Goal: Information Seeking & Learning: Learn about a topic

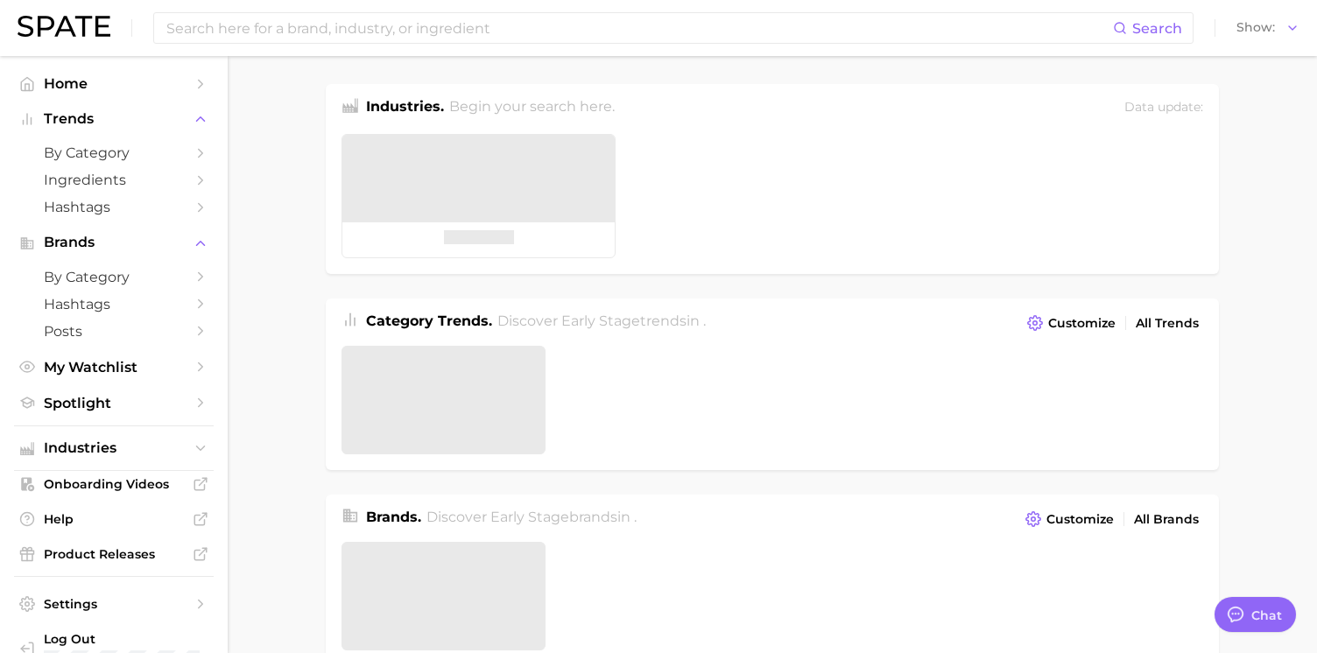
type textarea "x"
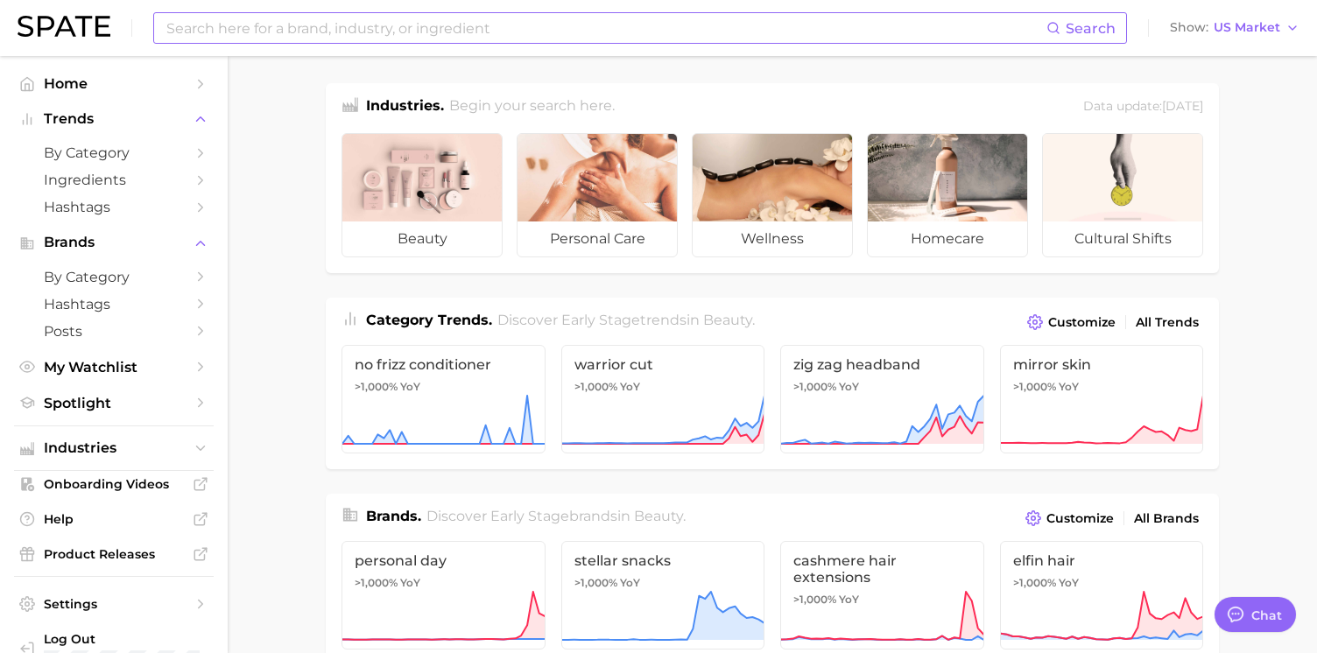
scroll to position [4, 0]
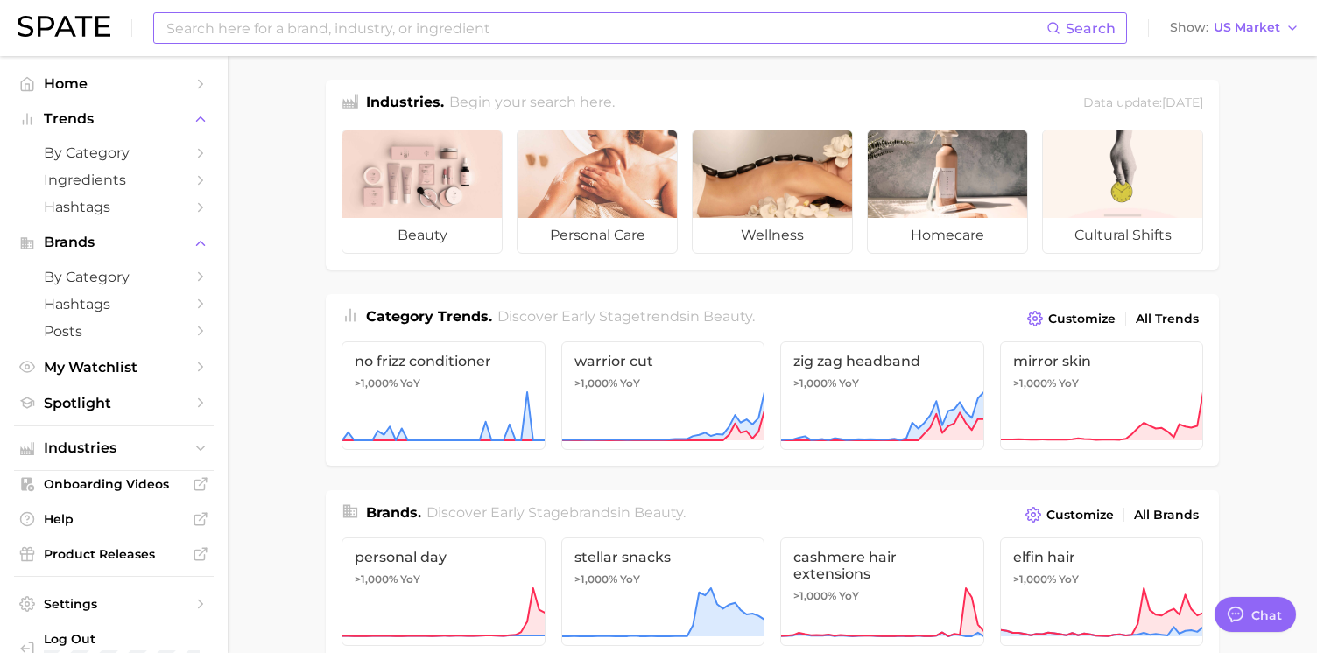
click at [284, 27] on input at bounding box center [606, 28] width 882 height 30
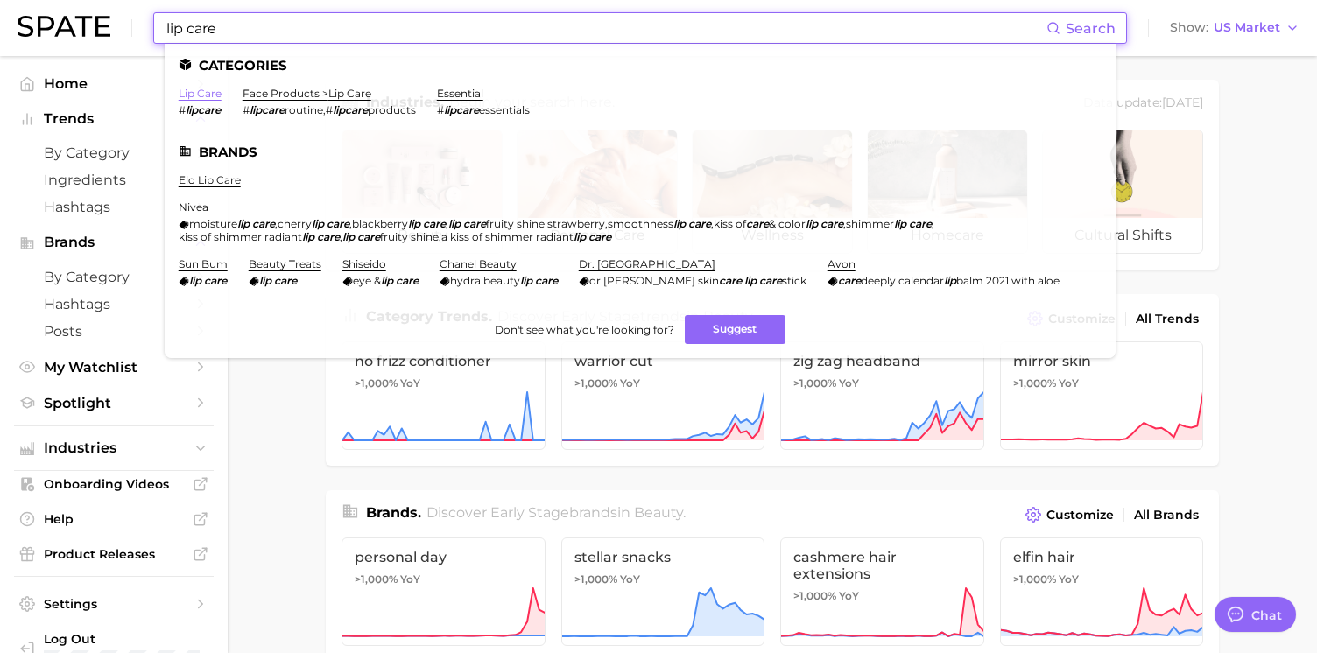
type input "lip care"
click at [206, 96] on link "lip care" at bounding box center [200, 93] width 43 height 13
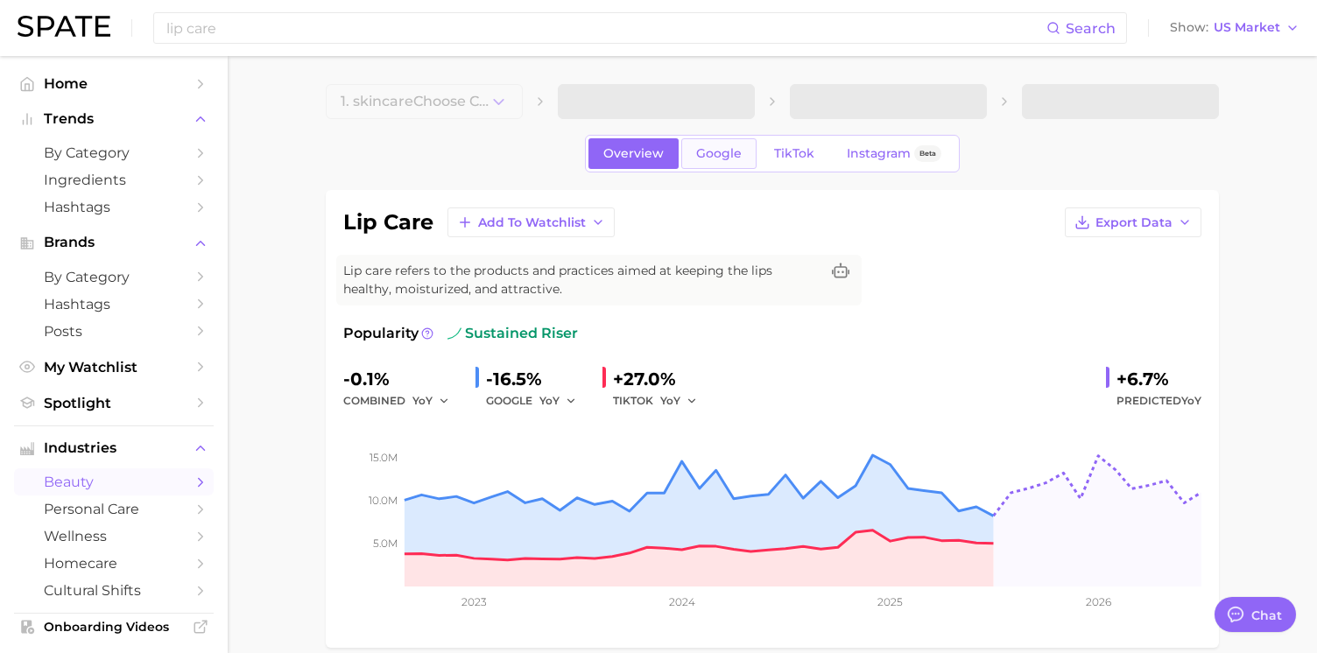
type textarea "x"
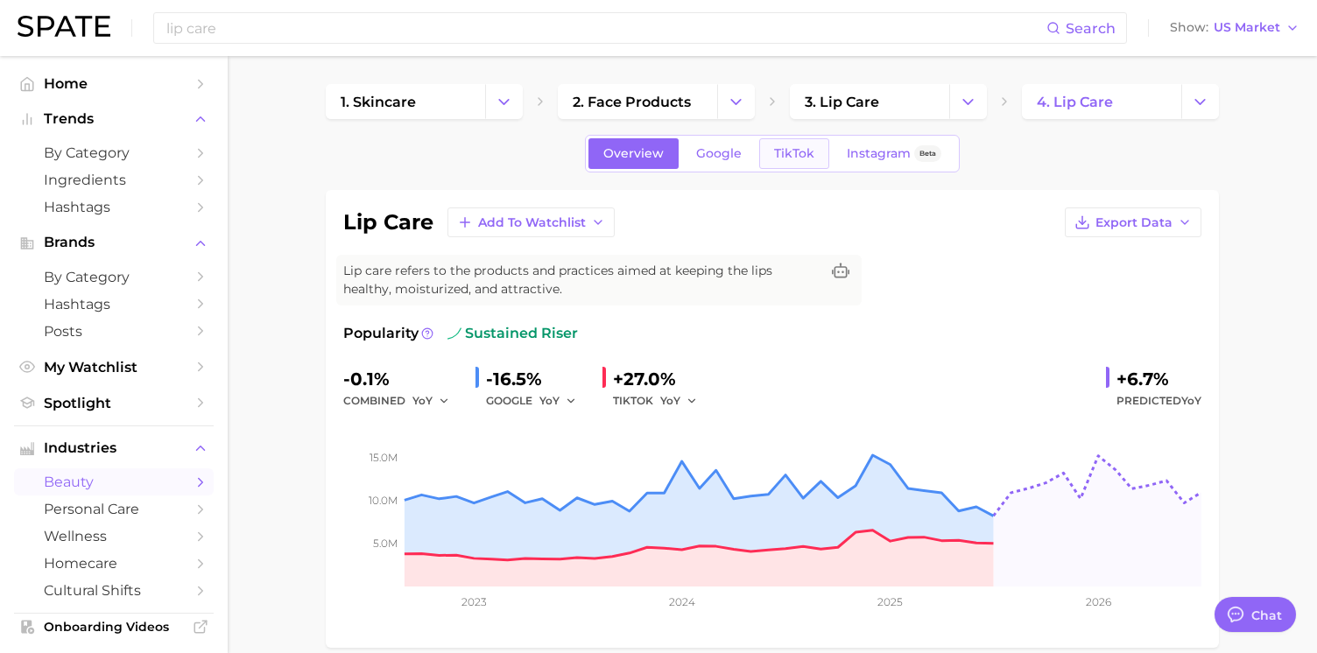
click at [786, 166] on link "TikTok" at bounding box center [794, 153] width 70 height 31
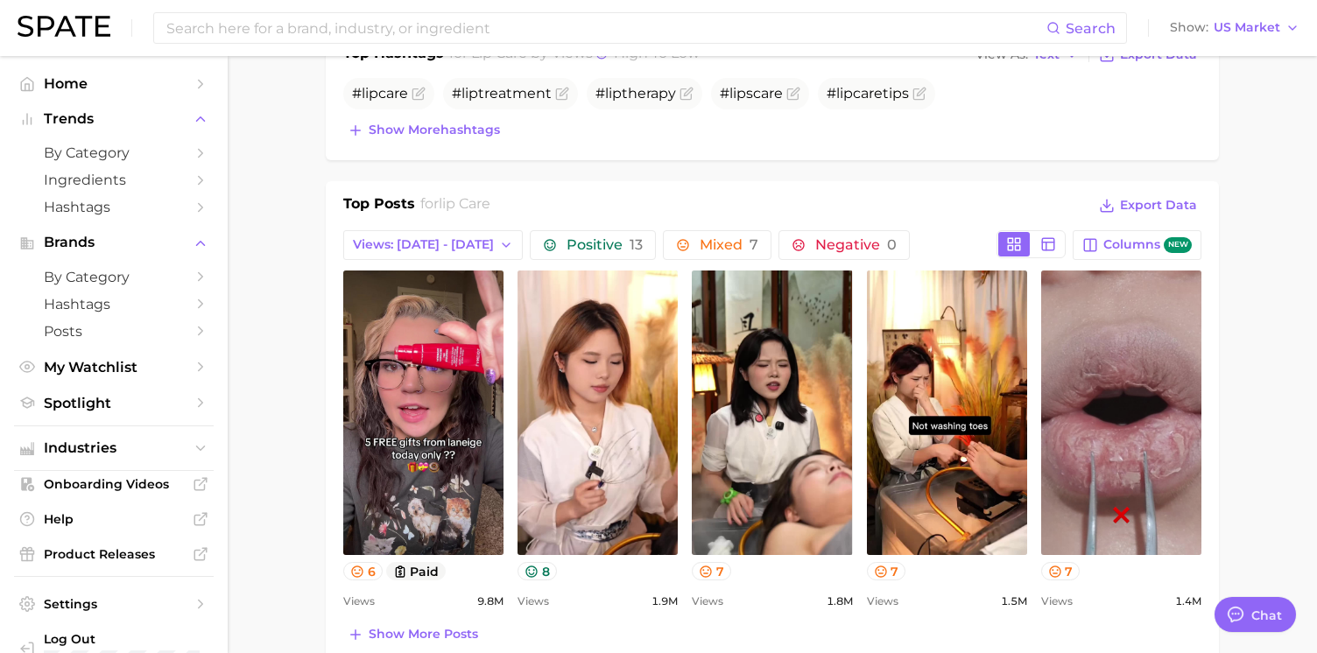
scroll to position [771, 0]
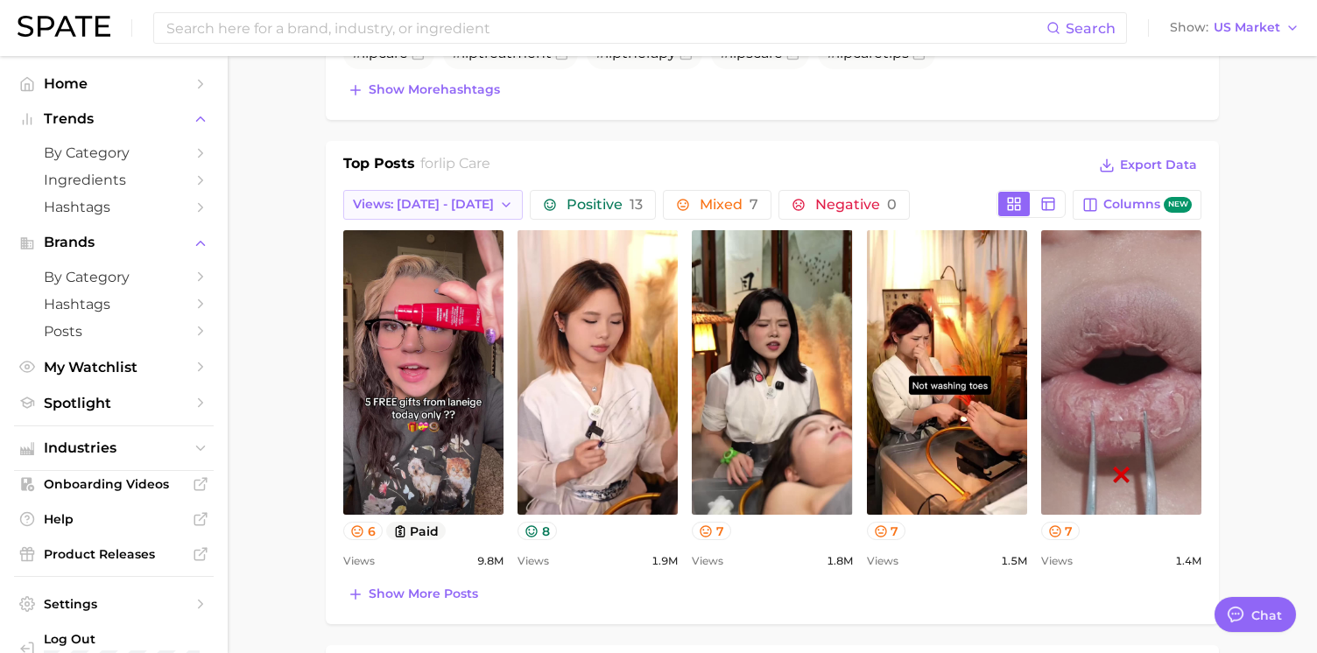
drag, startPoint x: 468, startPoint y: 223, endPoint x: 467, endPoint y: 214, distance: 9.7
click at [468, 222] on div "Top Posts for lip care Export Data Views: [DATE] - [DATE] Positive 13 Mixed 7 N…" at bounding box center [772, 380] width 858 height 454
click at [468, 213] on button "Views: [DATE] - [DATE]" at bounding box center [433, 205] width 180 height 30
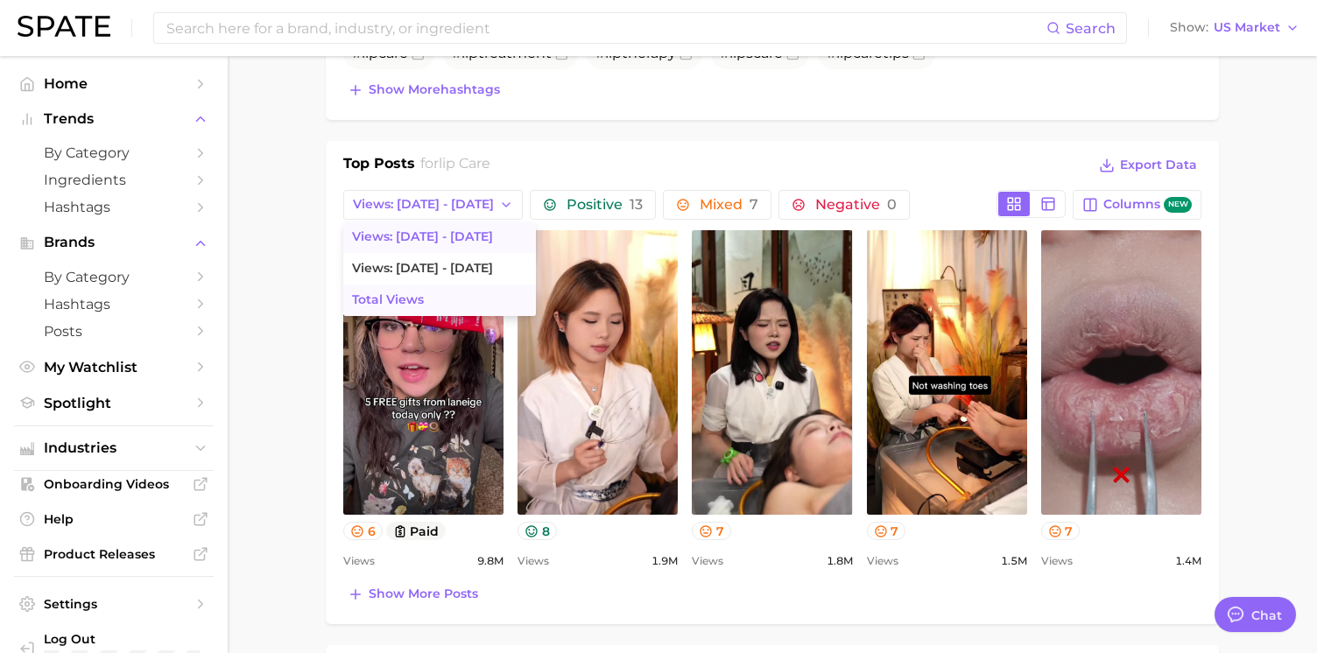
click at [442, 297] on button "Total Views" at bounding box center [439, 301] width 193 height 32
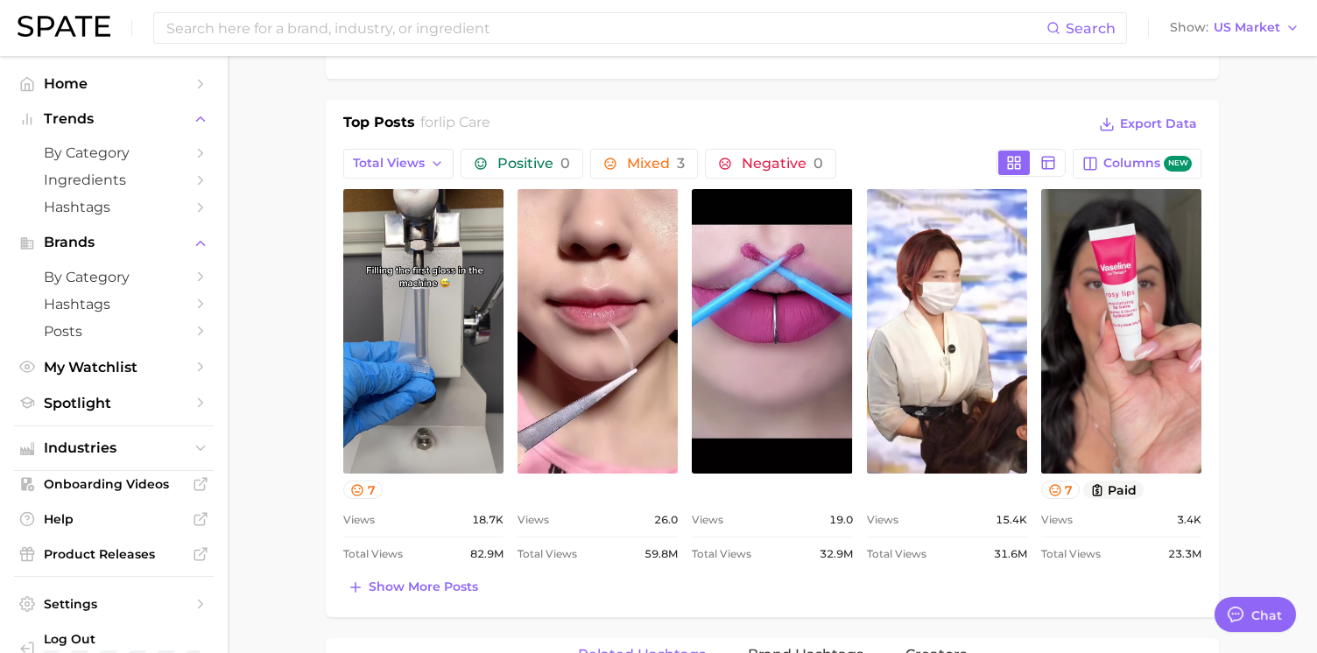
scroll to position [849, 0]
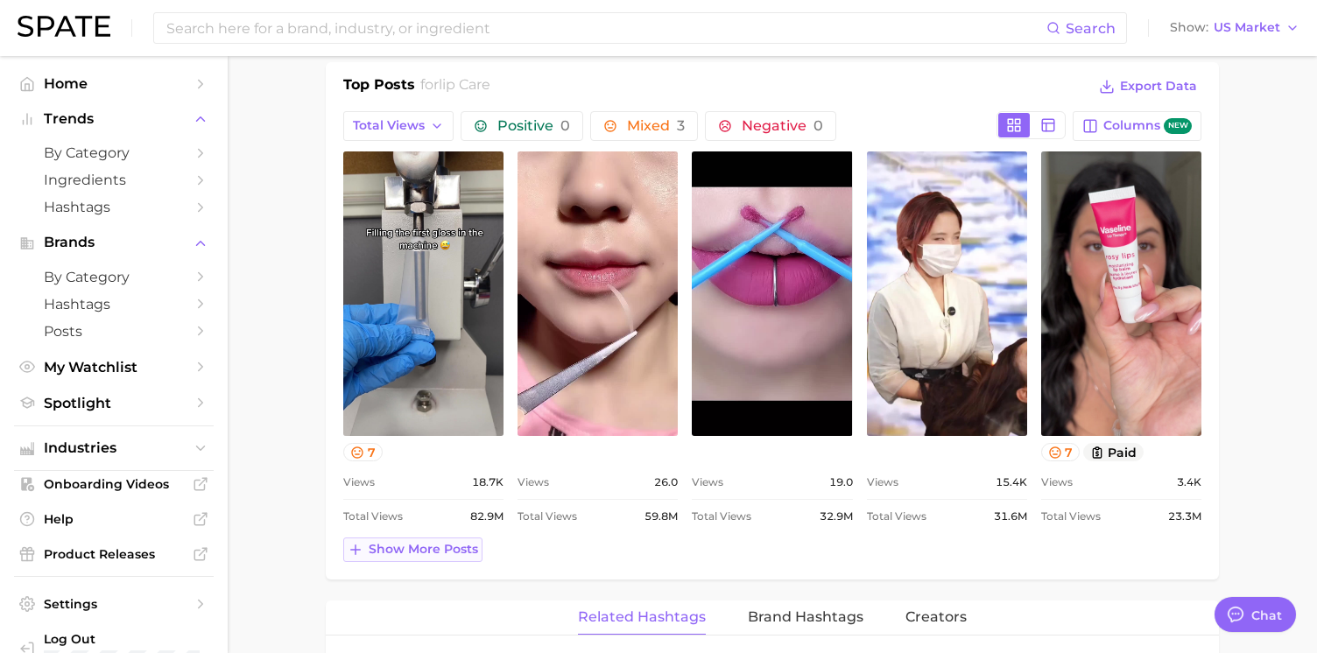
click at [443, 558] on button "Show more posts" at bounding box center [412, 550] width 139 height 25
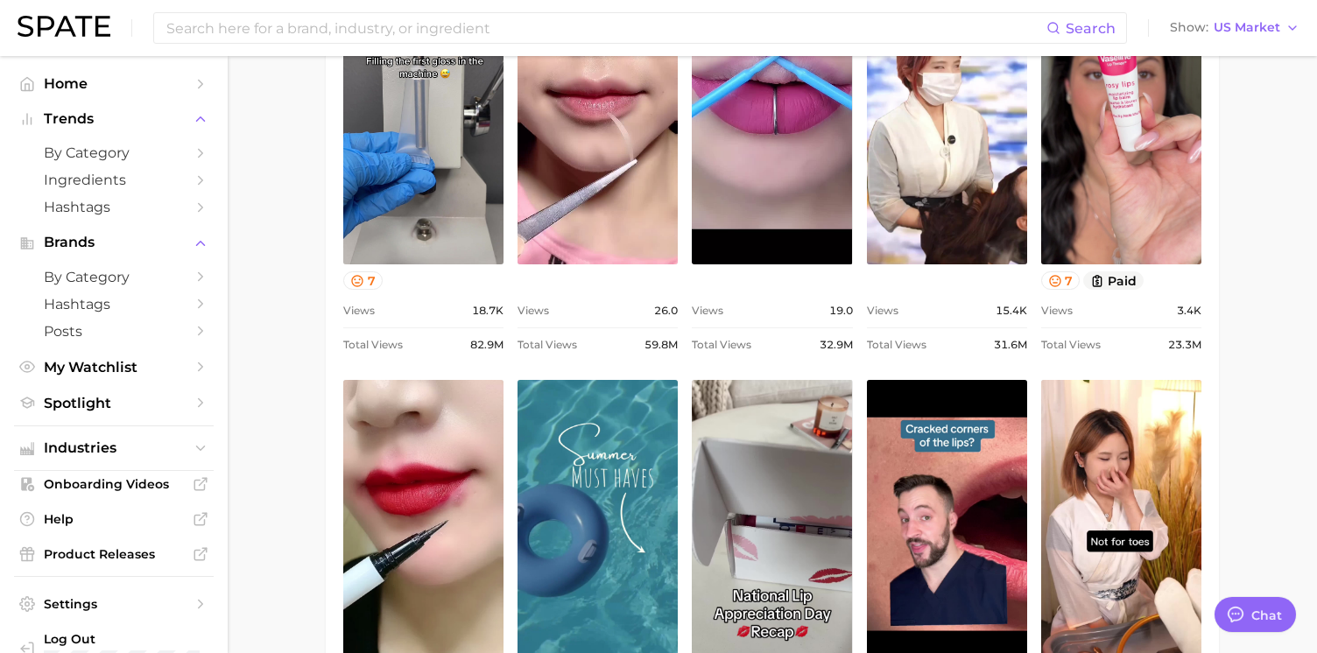
scroll to position [0, 0]
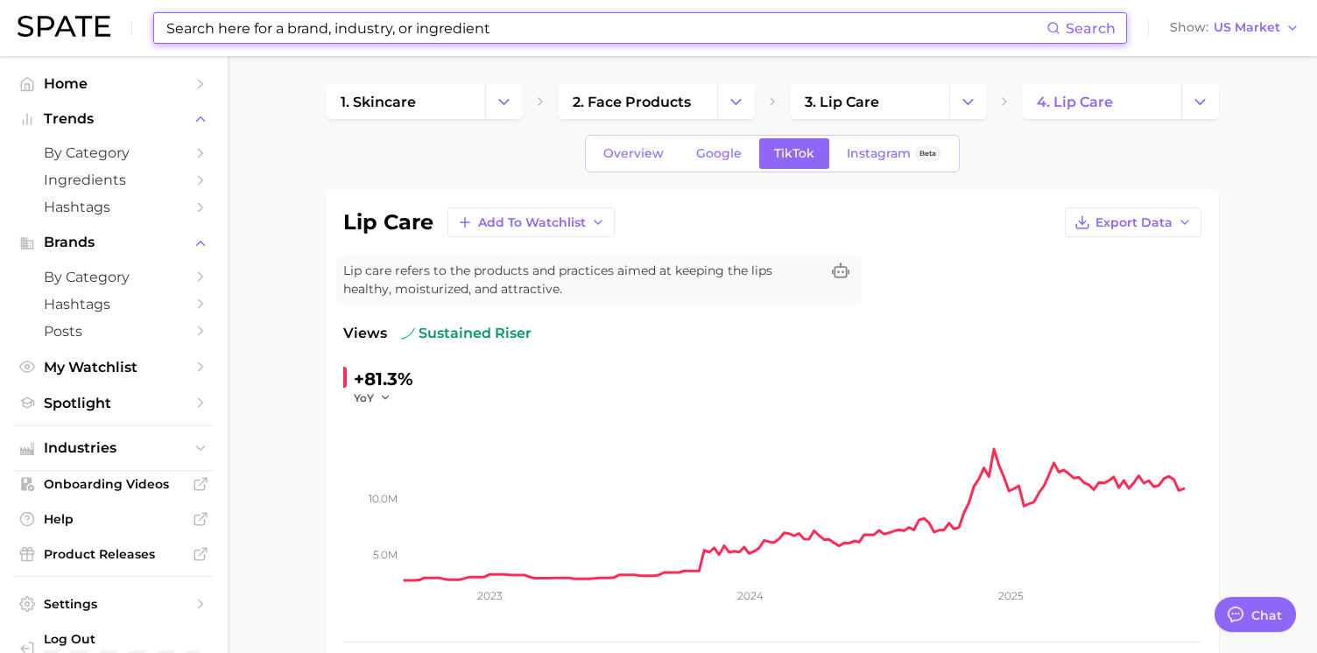
click at [393, 18] on input at bounding box center [606, 28] width 882 height 30
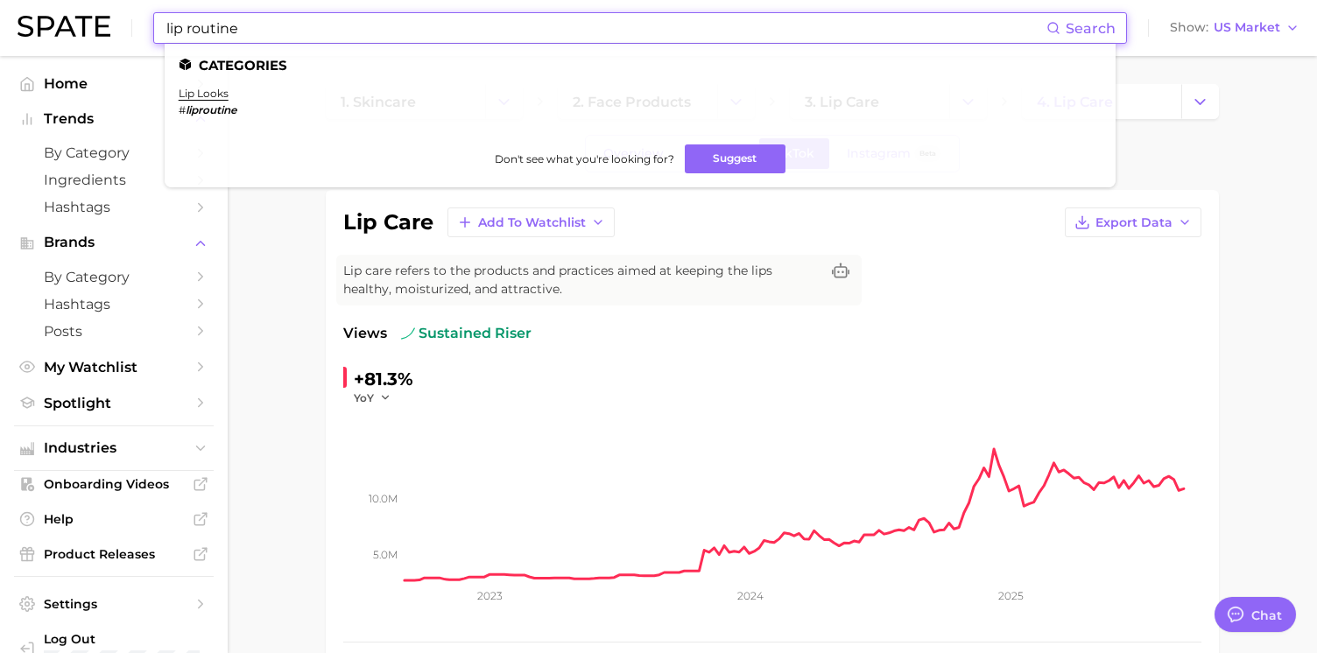
type input "lip routine"
click at [228, 95] on li "lip looks # liproutine" at bounding box center [208, 102] width 58 height 30
click at [194, 93] on link "lip looks" at bounding box center [204, 93] width 50 height 13
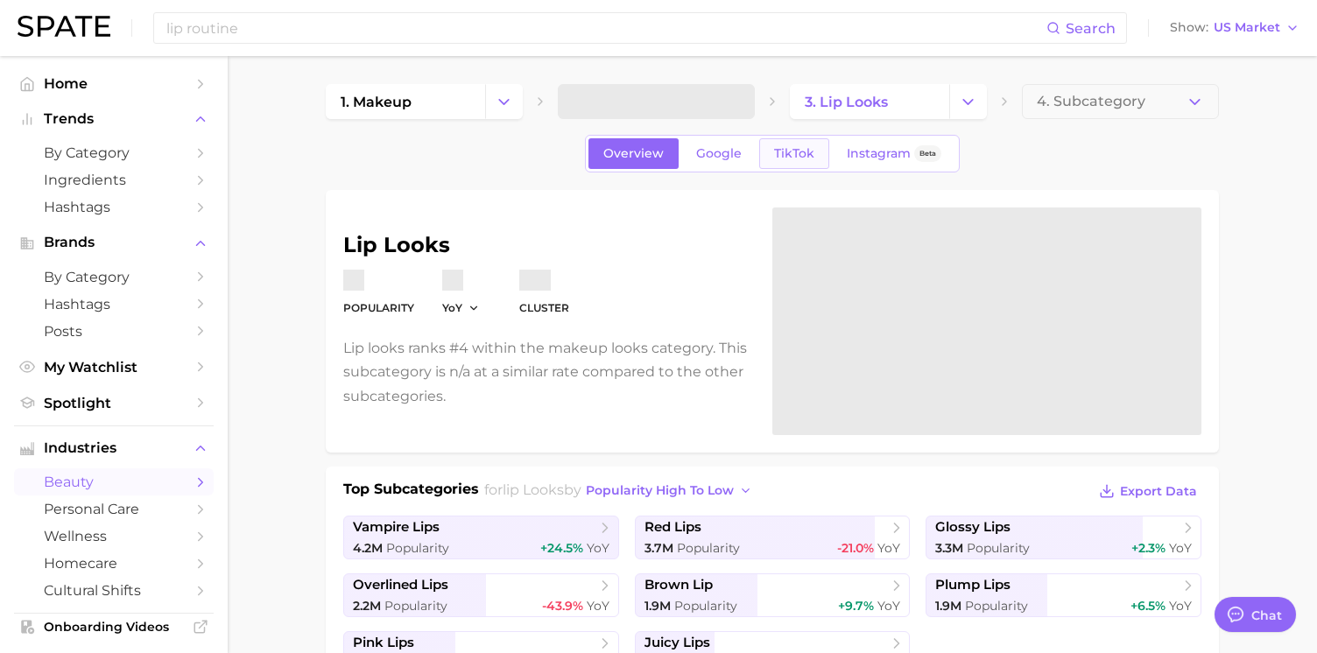
click at [785, 160] on span "TikTok" at bounding box center [794, 153] width 40 height 15
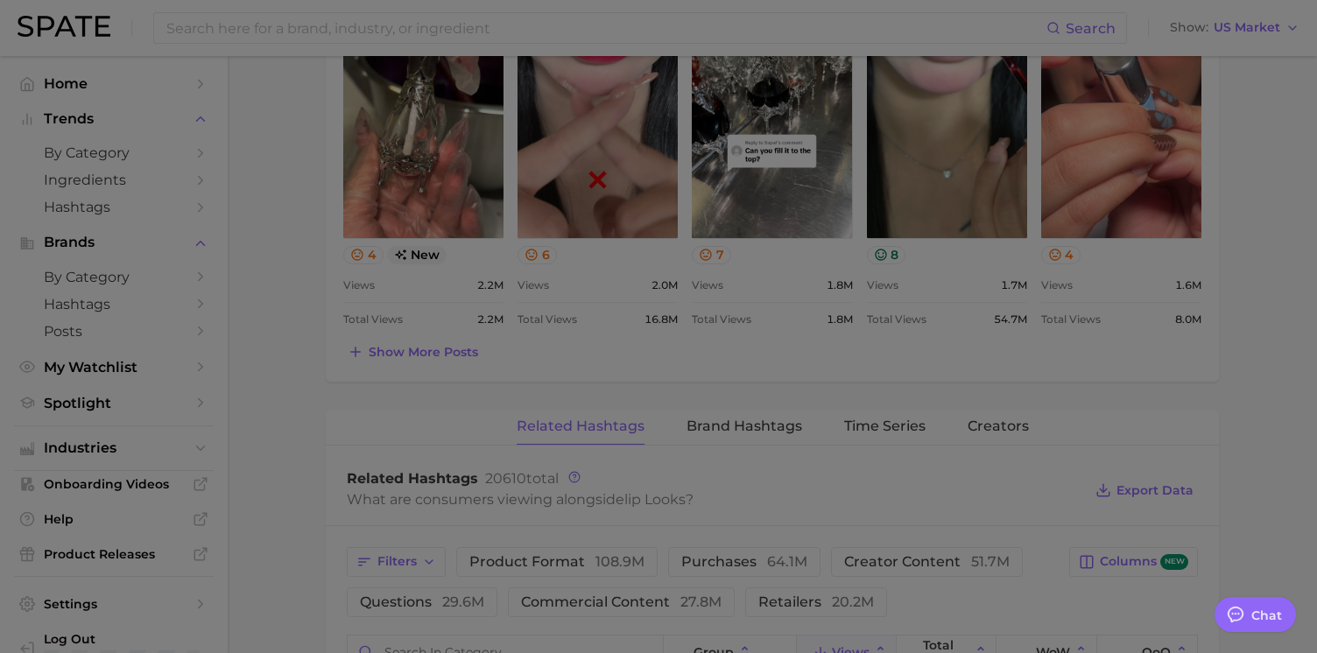
click at [539, 381] on div at bounding box center [658, 179] width 1317 height 2433
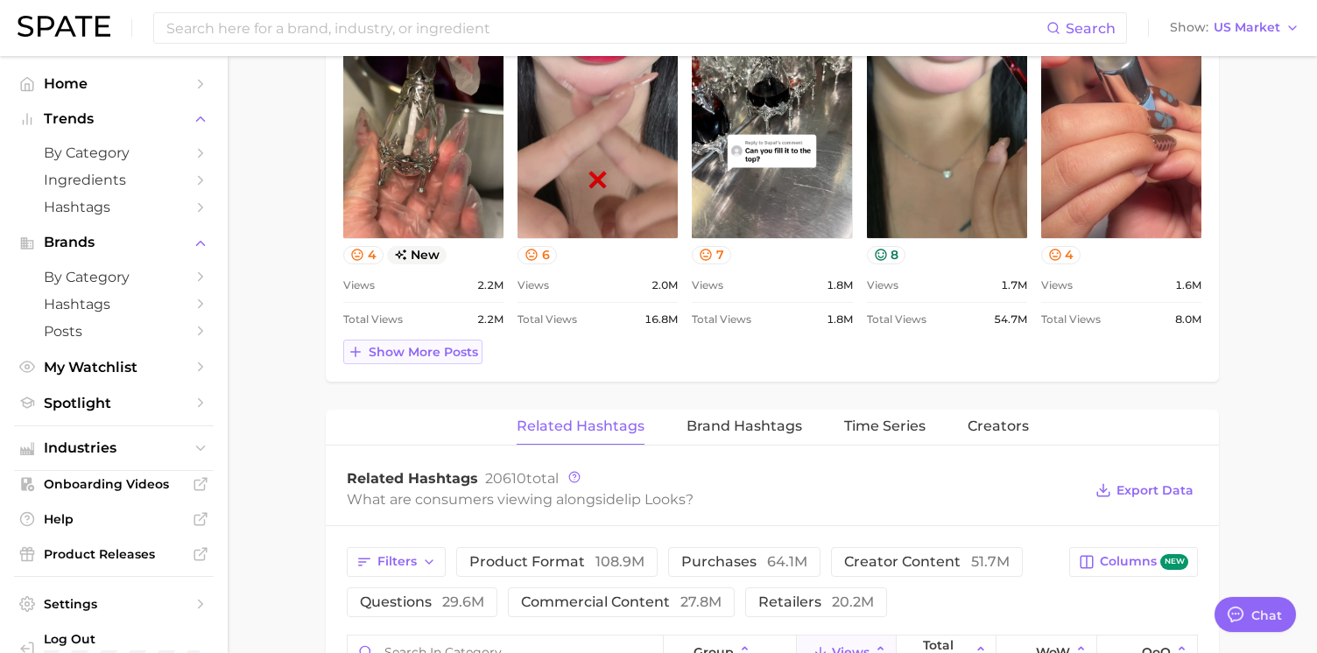
click at [450, 352] on span "Show more posts" at bounding box center [423, 352] width 109 height 15
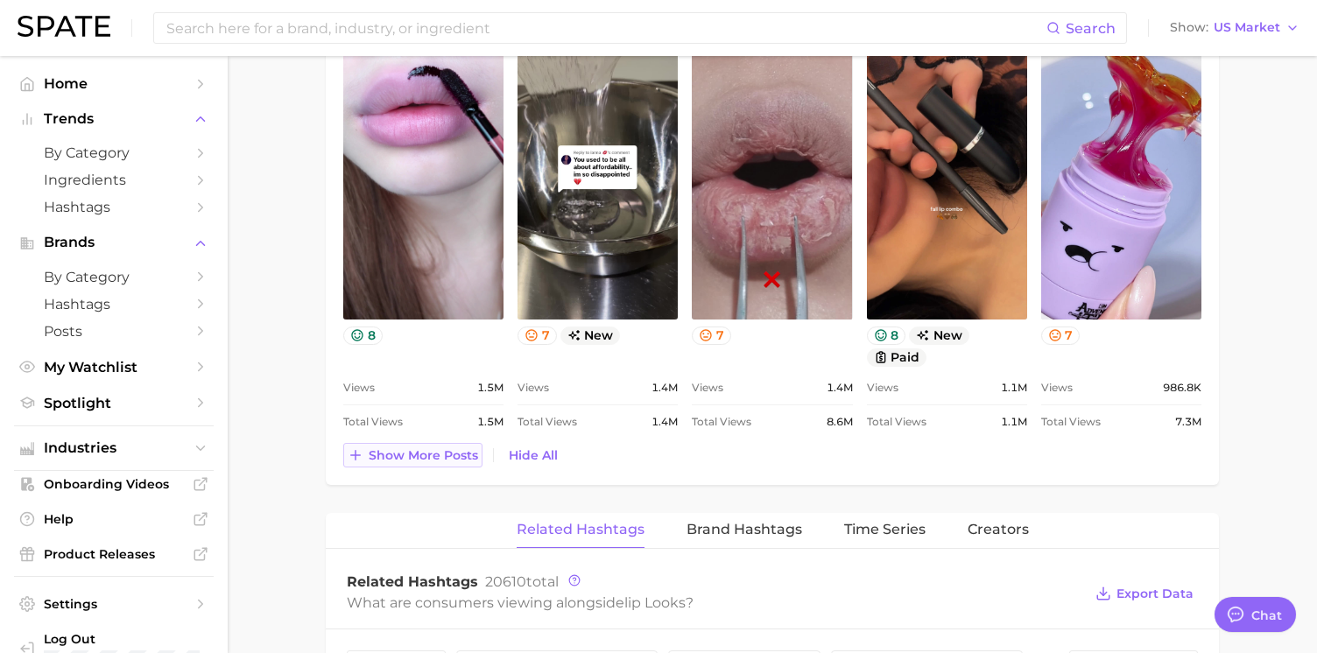
click at [436, 462] on span "Show more posts" at bounding box center [423, 455] width 109 height 15
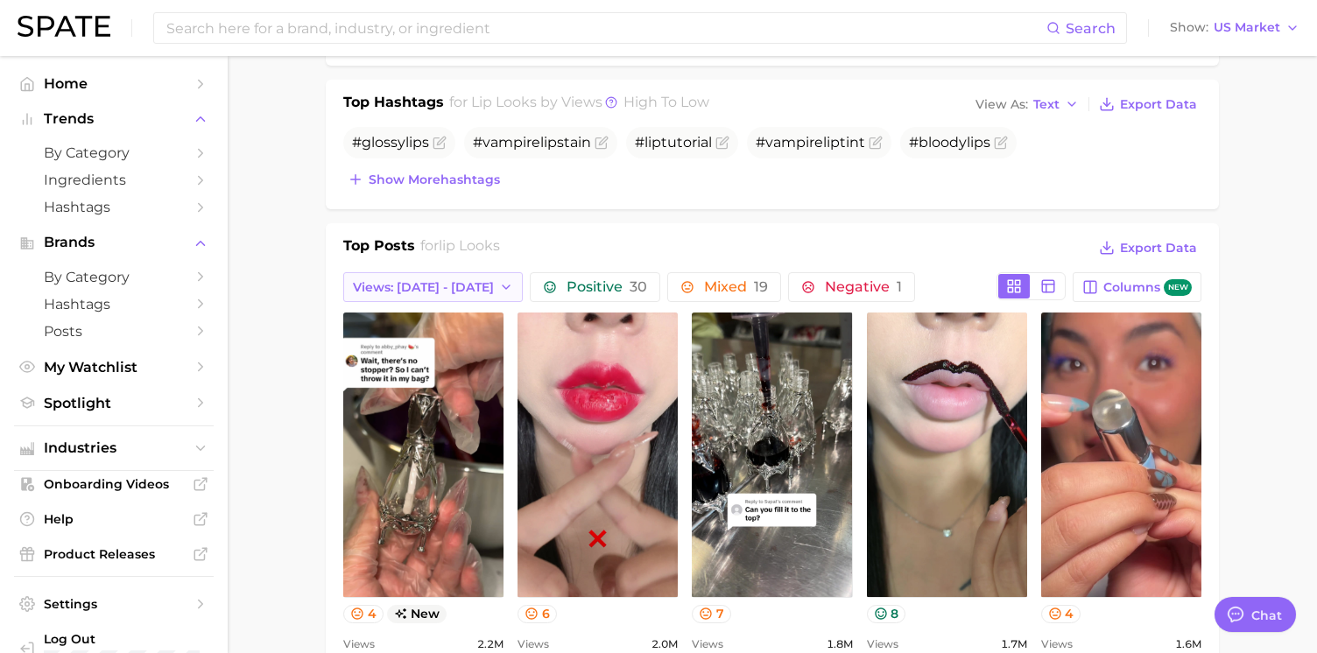
click at [441, 286] on span "Views: [DATE] - [DATE]" at bounding box center [423, 287] width 141 height 15
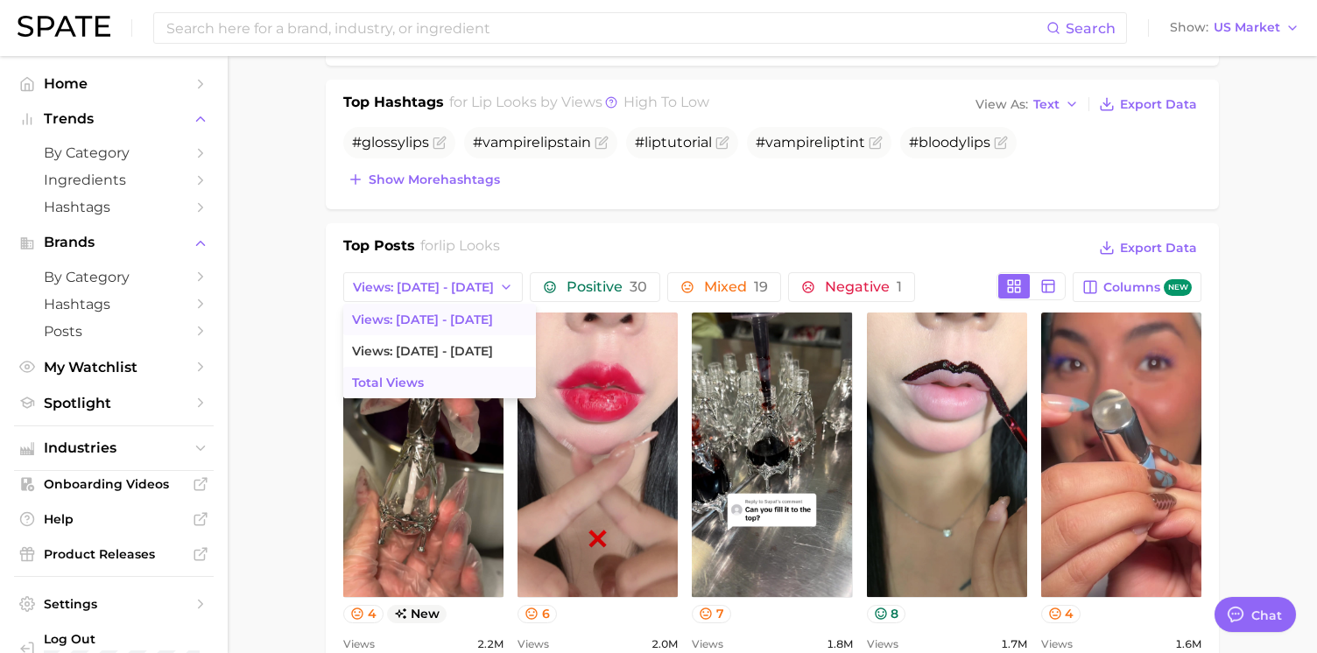
click at [447, 386] on button "Total Views" at bounding box center [439, 383] width 193 height 32
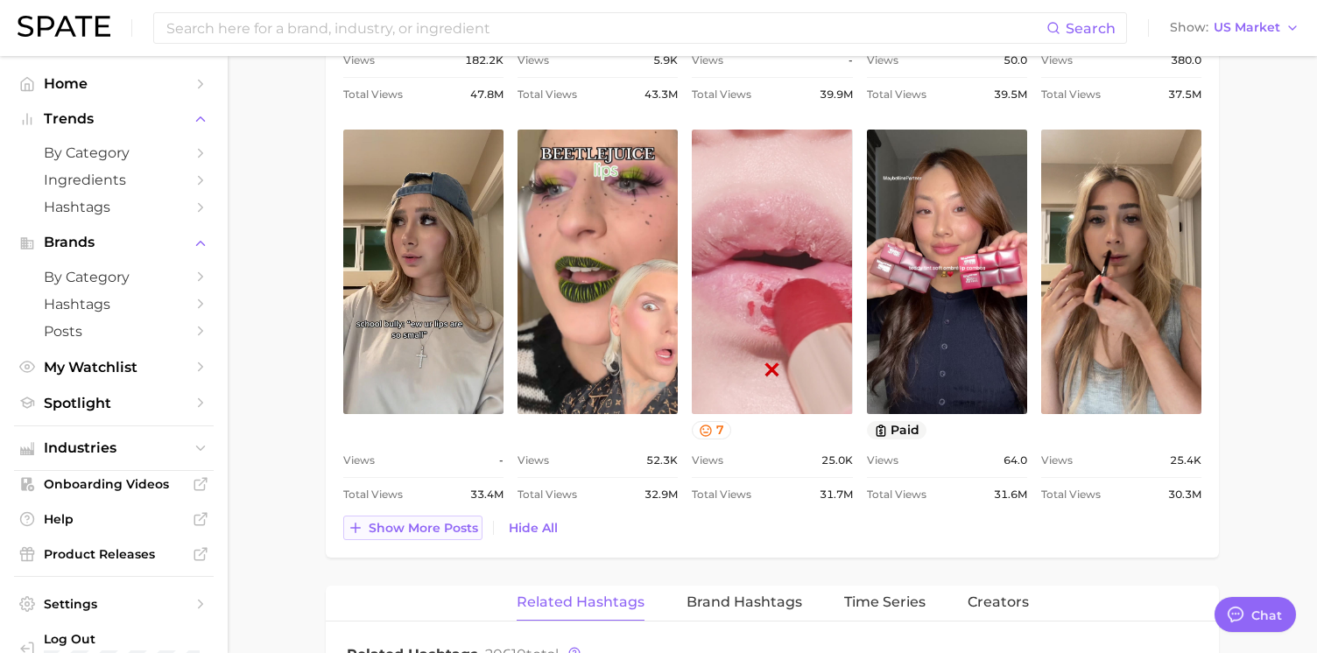
click at [418, 518] on button "Show more posts" at bounding box center [412, 528] width 139 height 25
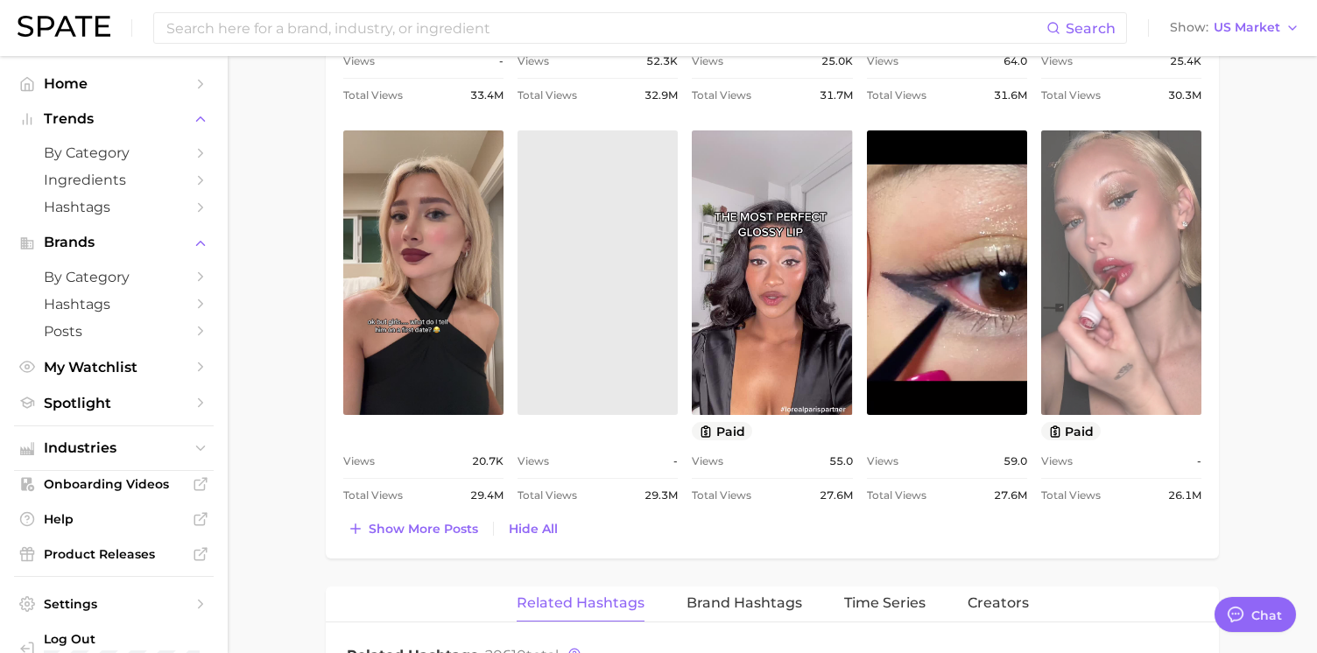
click at [1144, 351] on link "view post on TikTok" at bounding box center [1121, 272] width 160 height 285
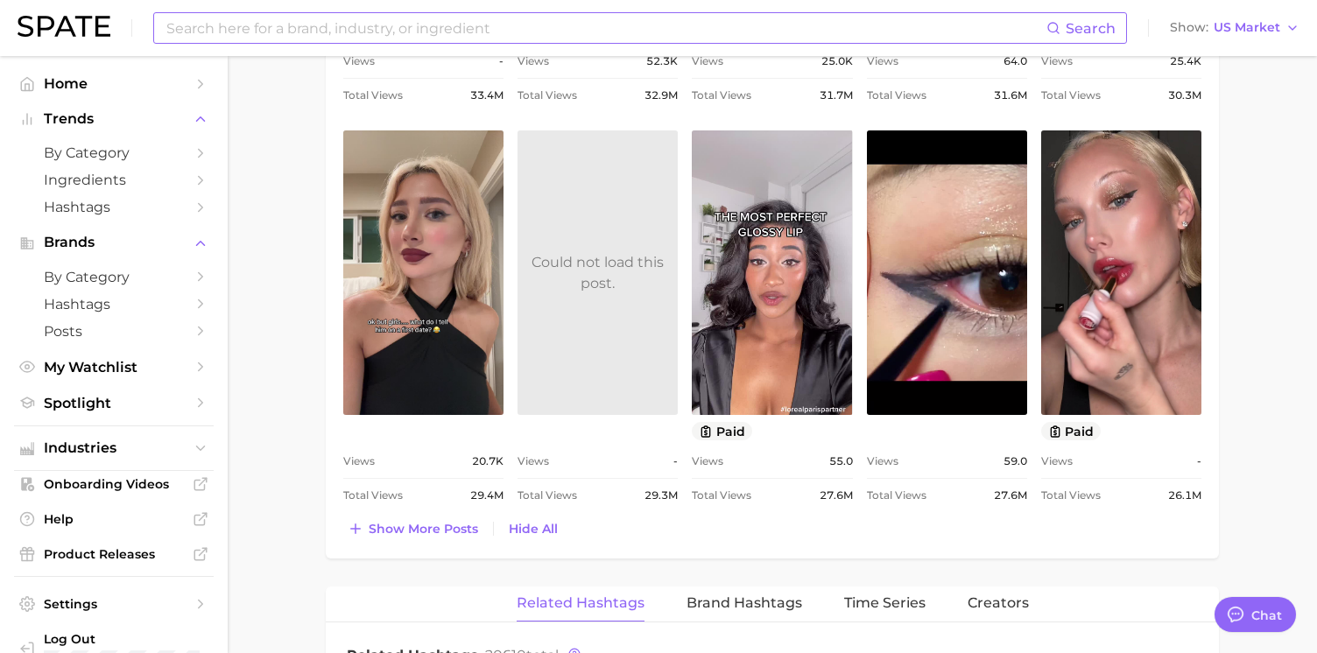
click at [427, 31] on input at bounding box center [606, 28] width 882 height 30
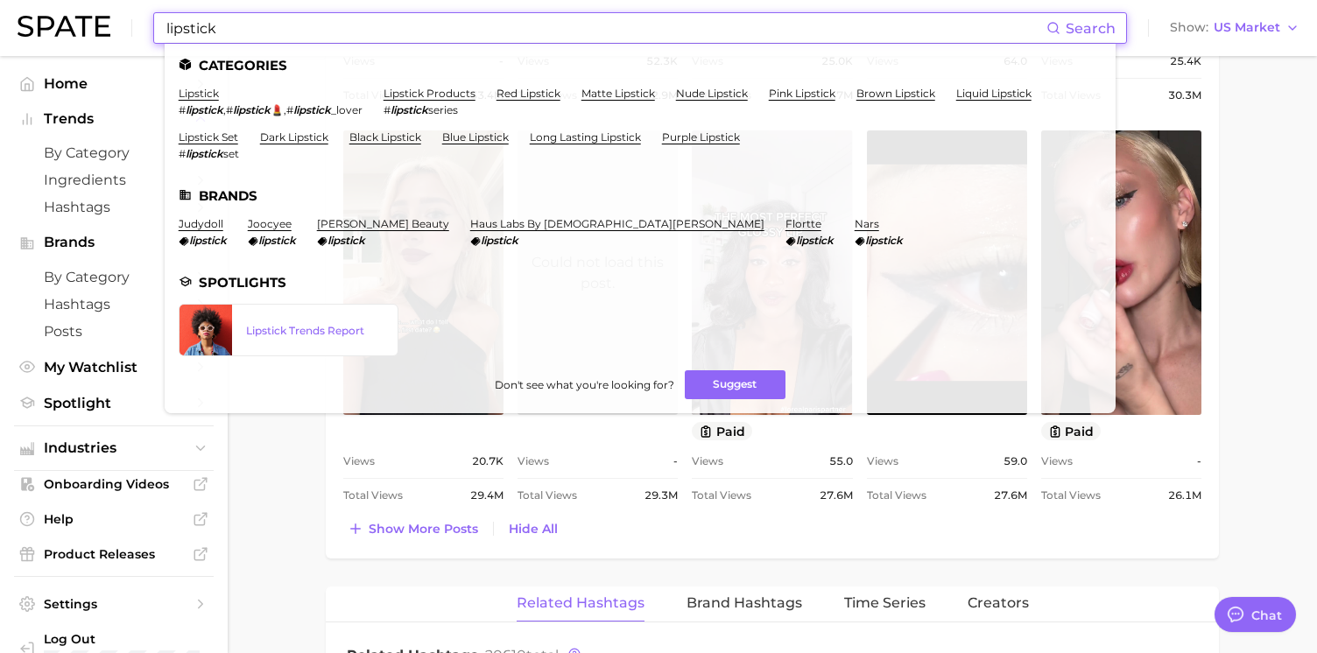
type input "lipstick"
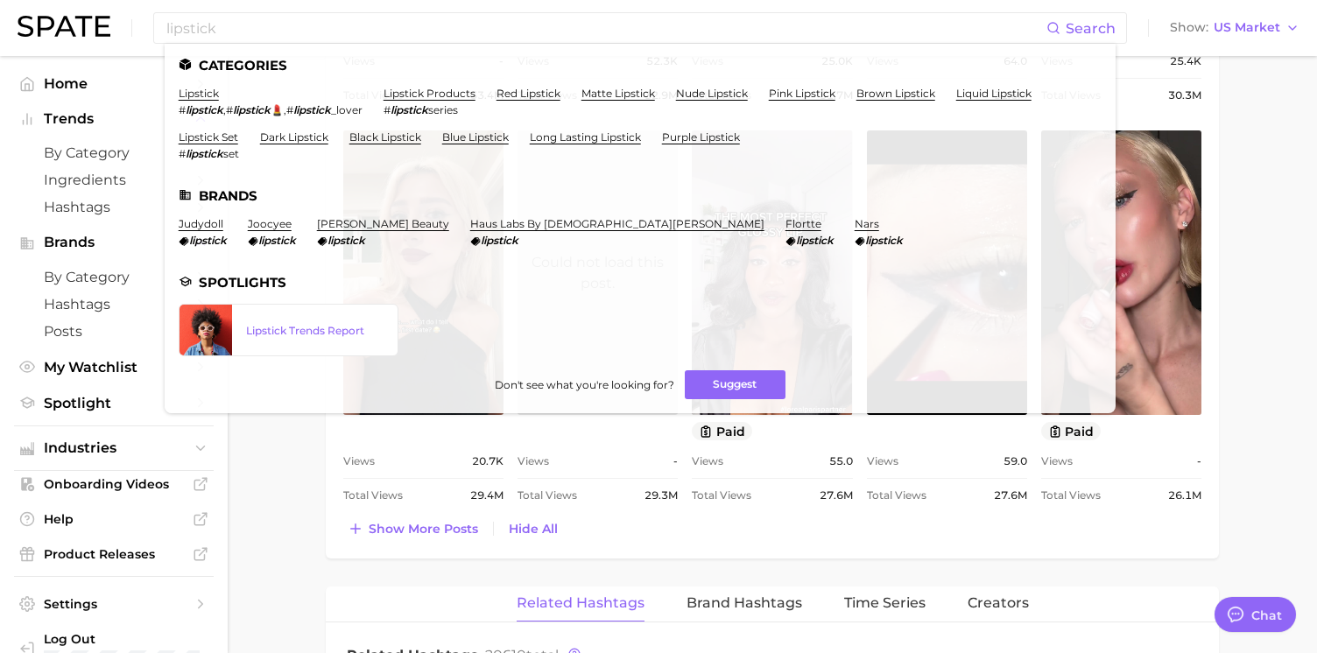
drag, startPoint x: 144, startPoint y: 102, endPoint x: 159, endPoint y: 100, distance: 15.0
click at [144, 102] on ul "Home Trends by Category Ingredients Hashtags Brands by Category Hashtags Posts …" at bounding box center [114, 243] width 200 height 347
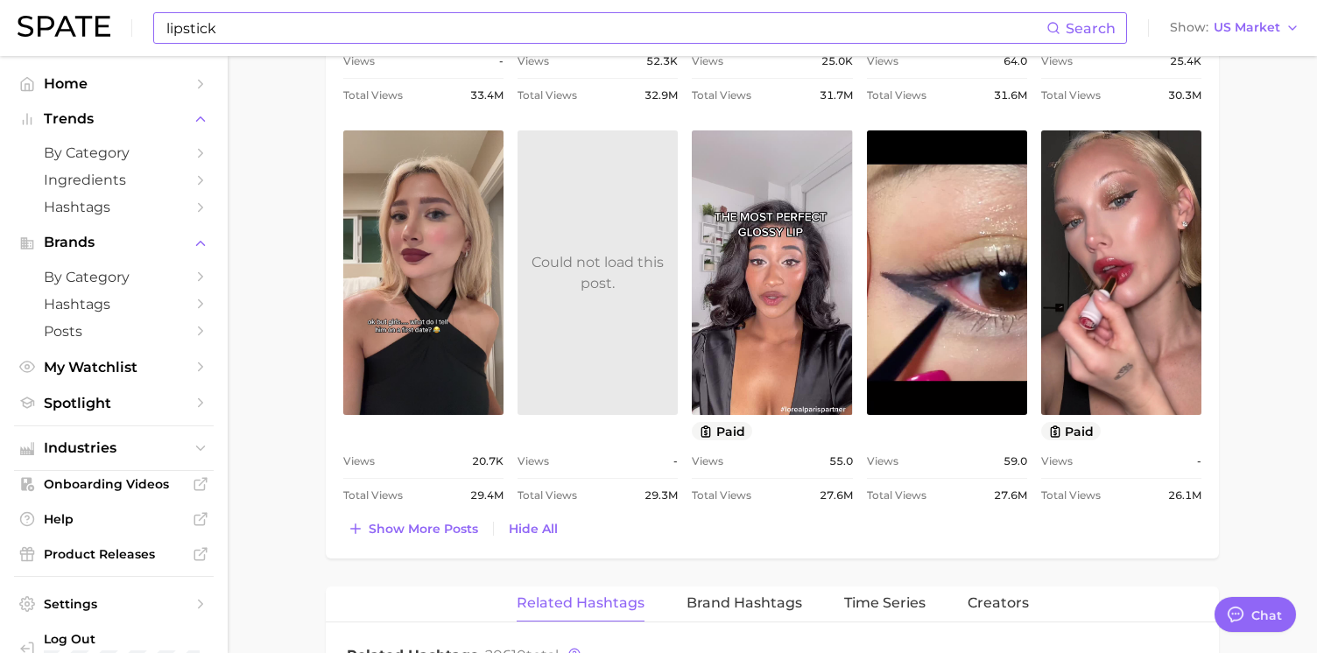
click at [229, 27] on input "lipstick" at bounding box center [606, 28] width 882 height 30
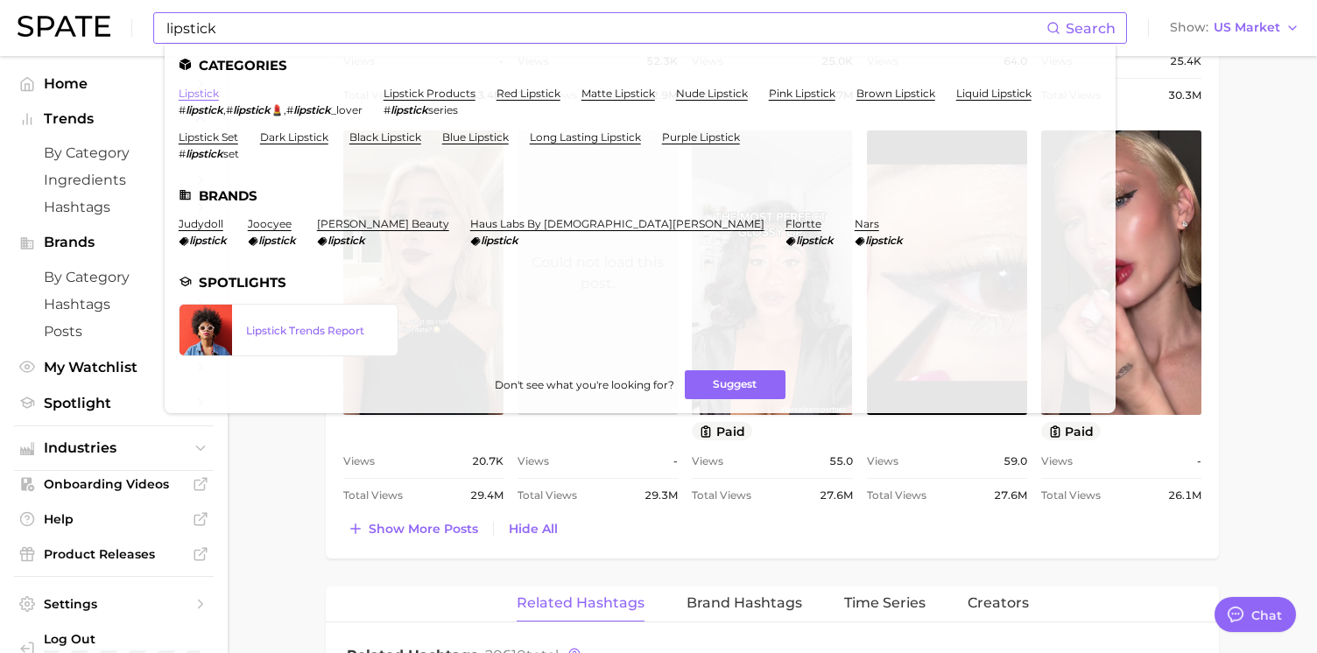
click at [210, 96] on link "lipstick" at bounding box center [199, 93] width 40 height 13
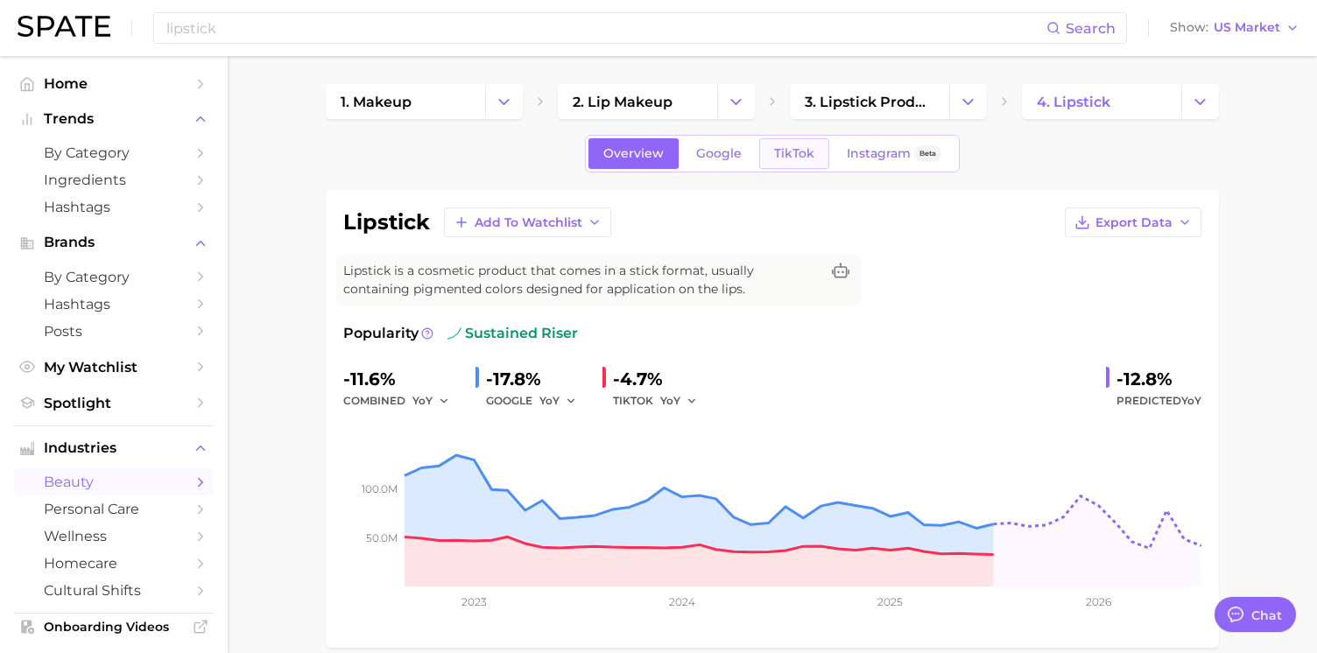
click at [806, 160] on span "TikTok" at bounding box center [794, 153] width 40 height 15
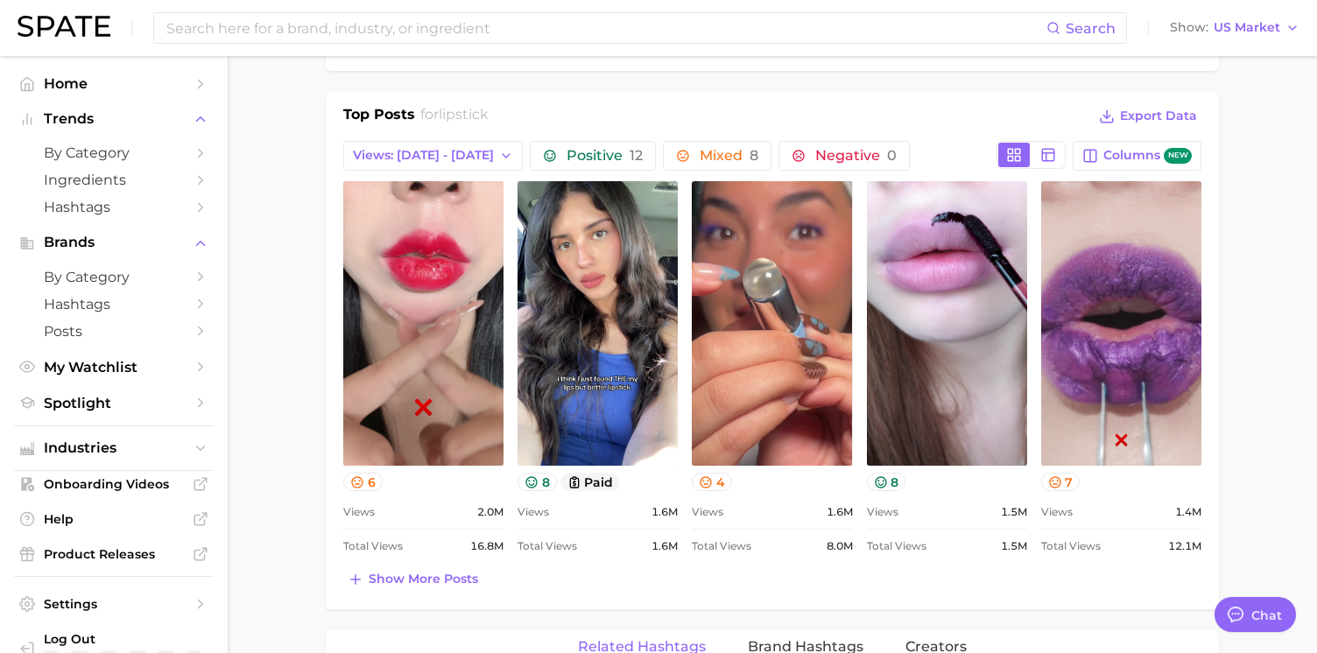
scroll to position [866, 0]
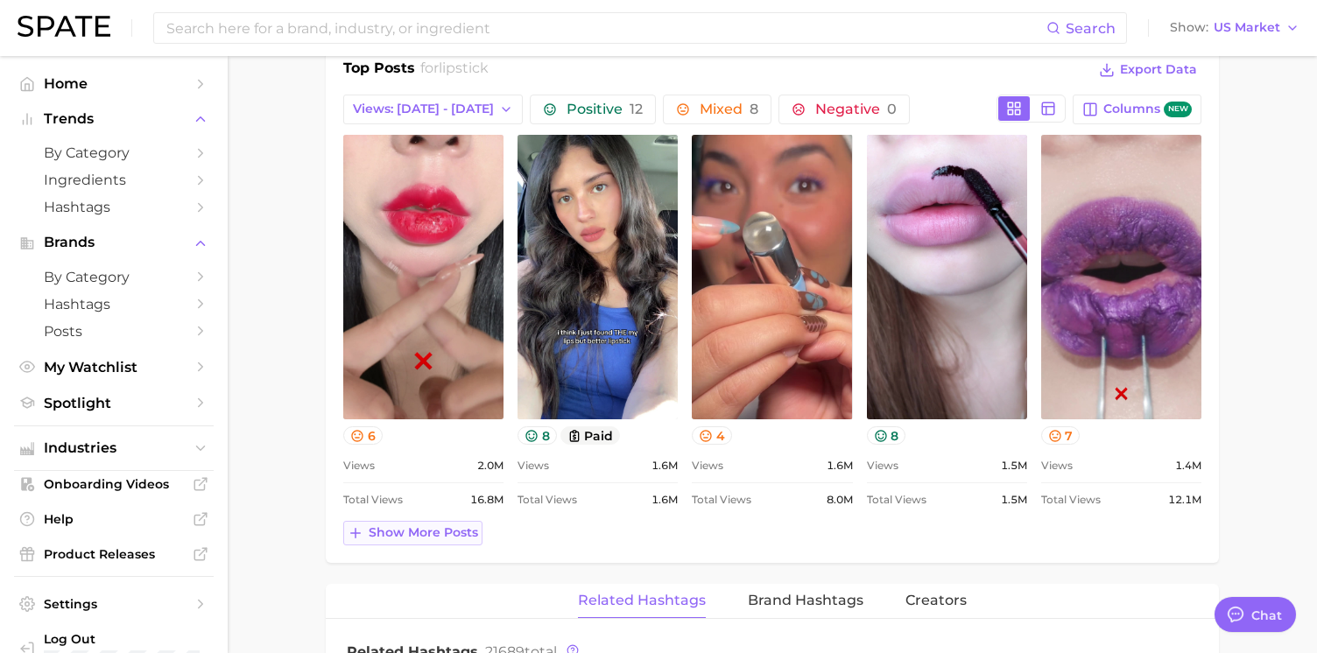
click at [454, 529] on span "Show more posts" at bounding box center [423, 532] width 109 height 15
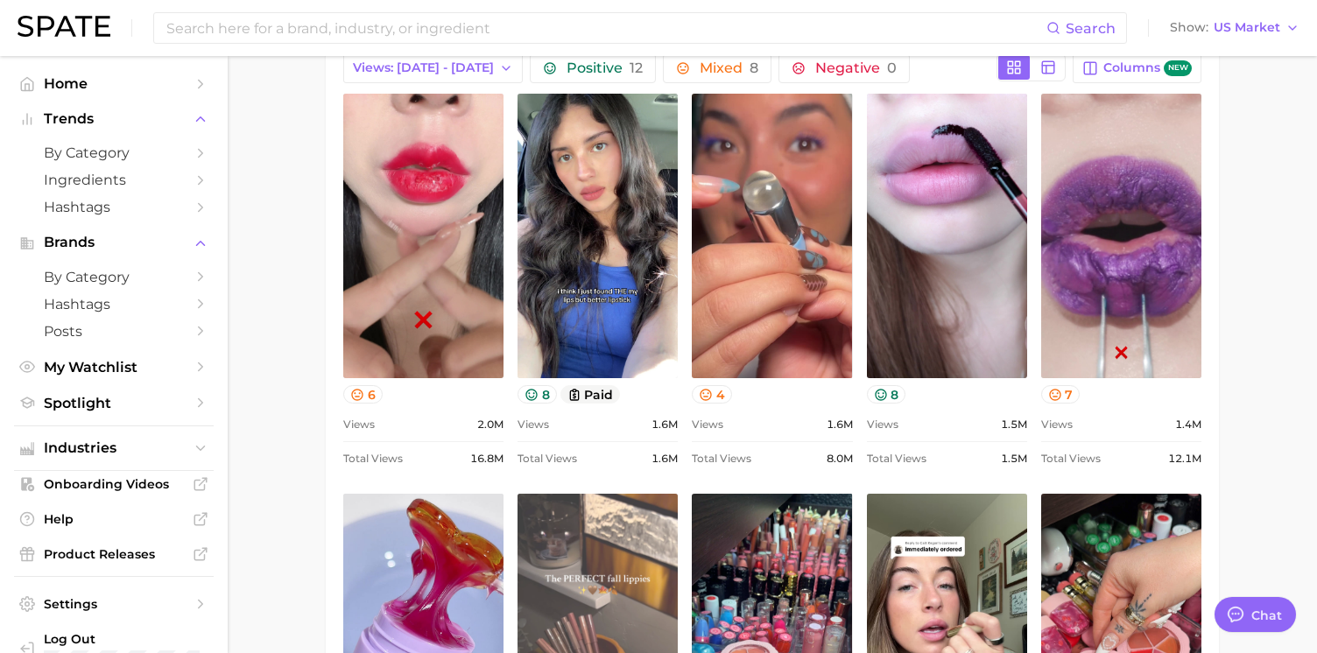
scroll to position [617, 0]
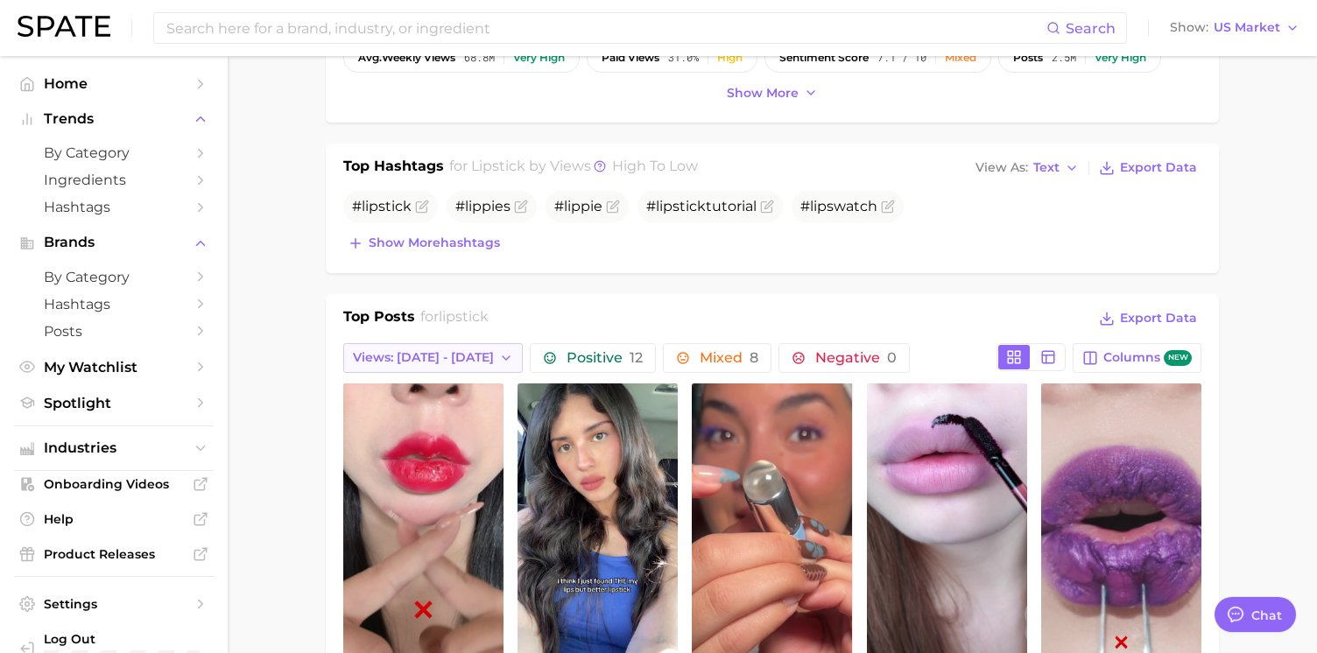
click at [418, 354] on span "Views: [DATE] - [DATE]" at bounding box center [423, 357] width 141 height 15
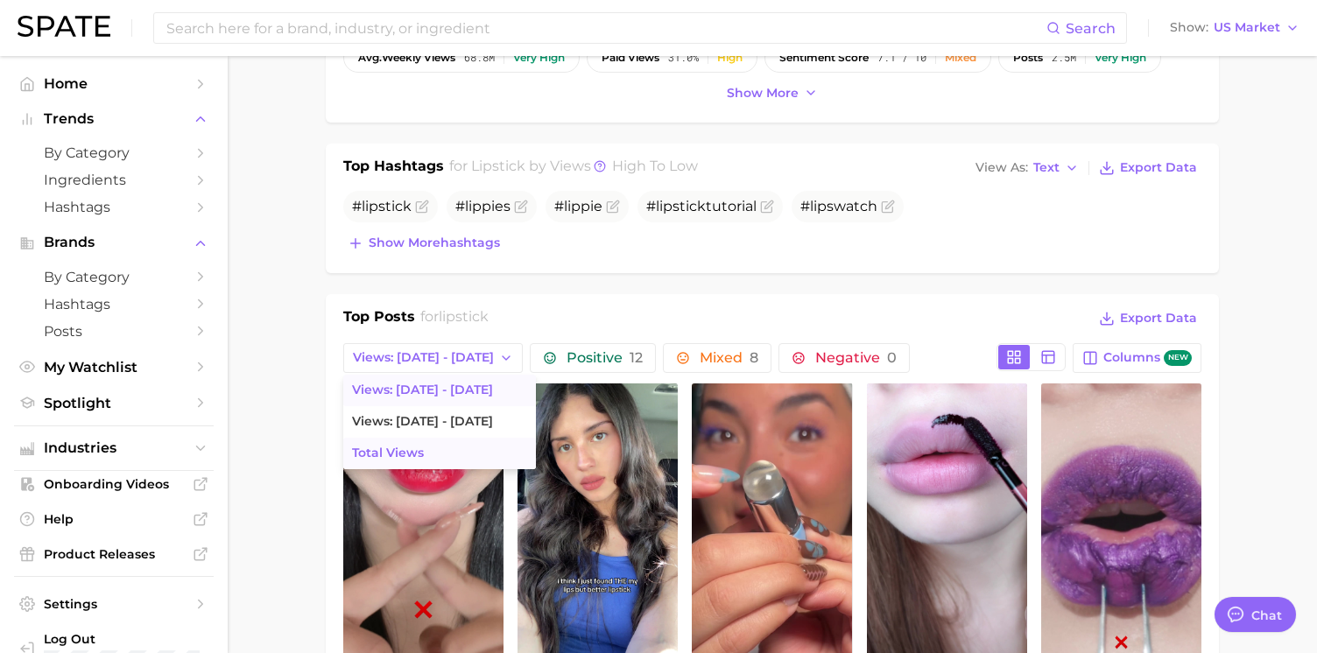
click at [434, 452] on button "Total Views" at bounding box center [439, 454] width 193 height 32
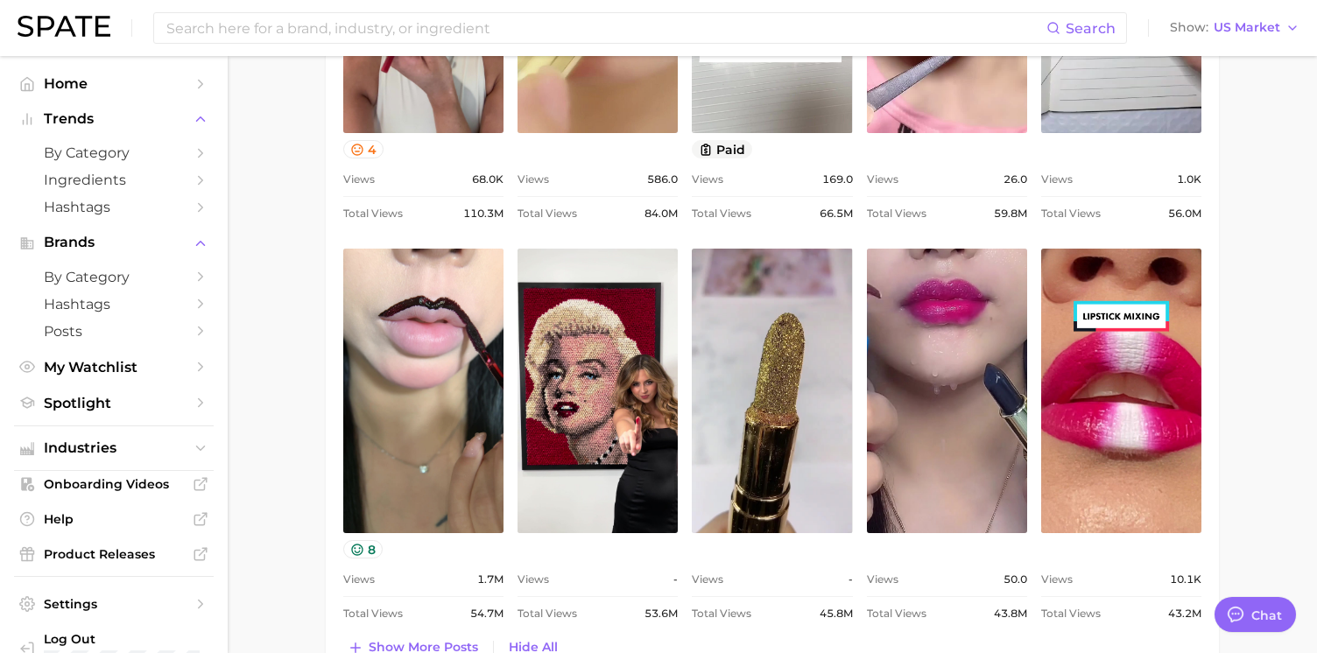
scroll to position [1238, 0]
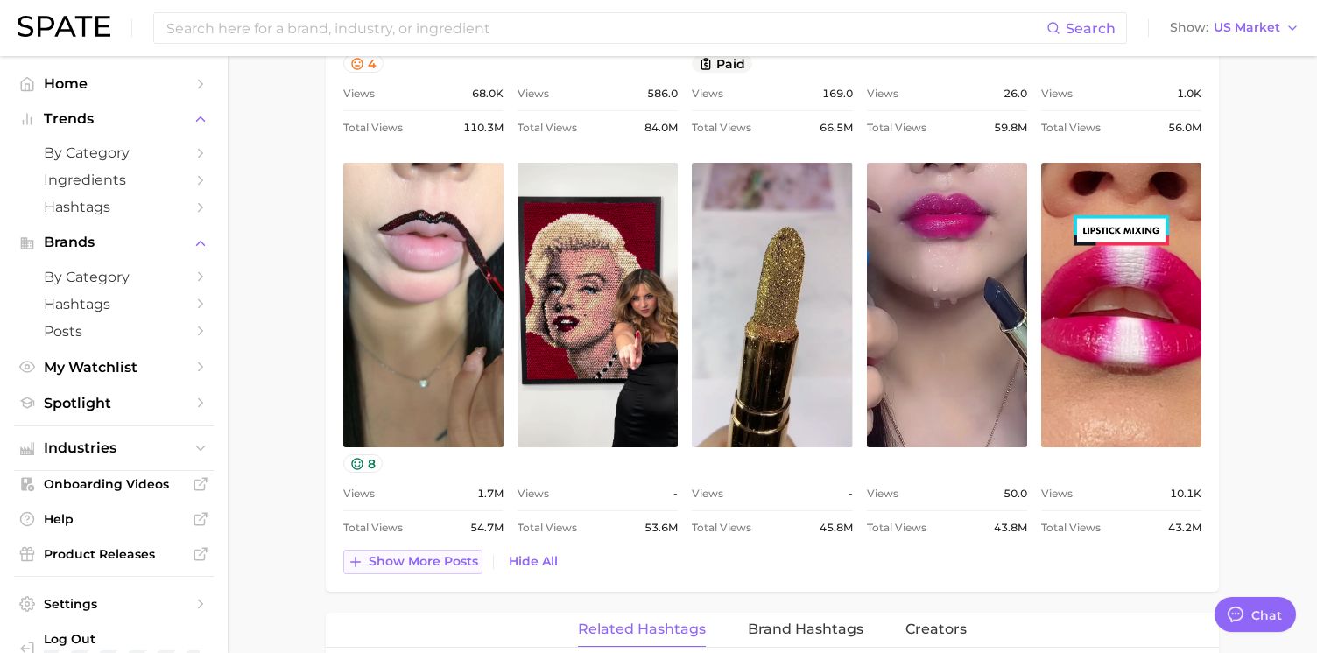
click at [423, 568] on span "Show more posts" at bounding box center [423, 561] width 109 height 15
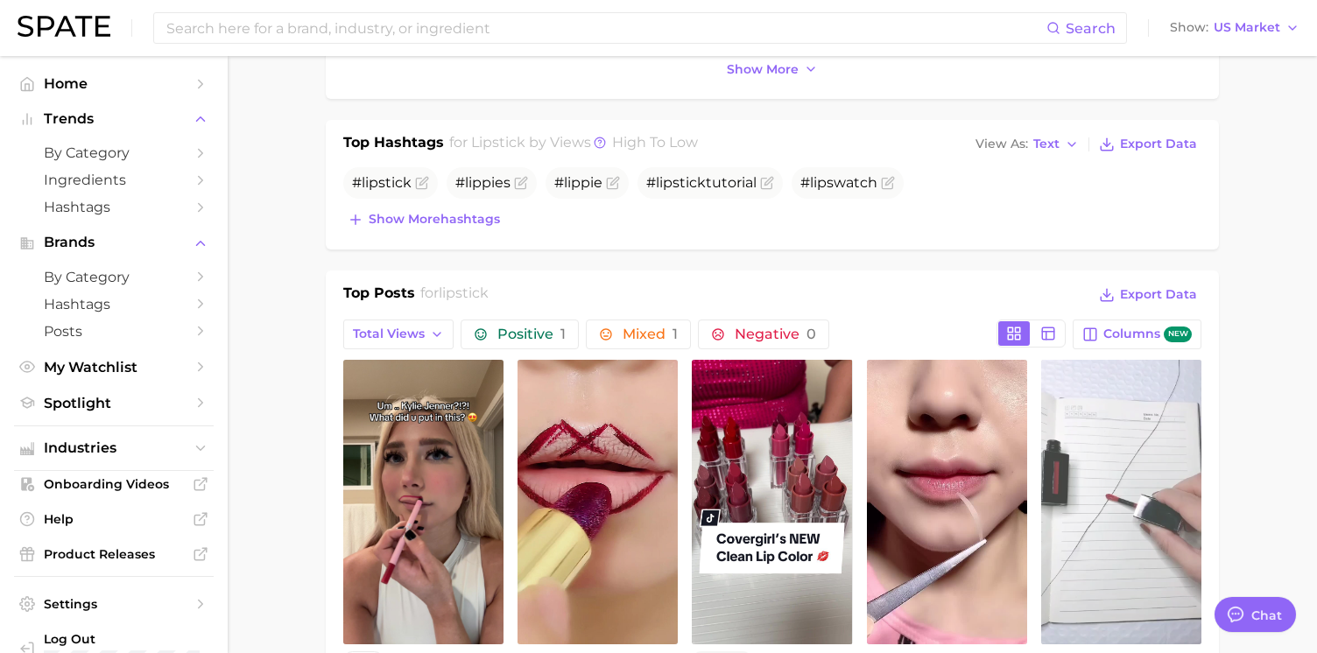
click at [1132, 519] on link "view post on TikTok" at bounding box center [1121, 502] width 160 height 285
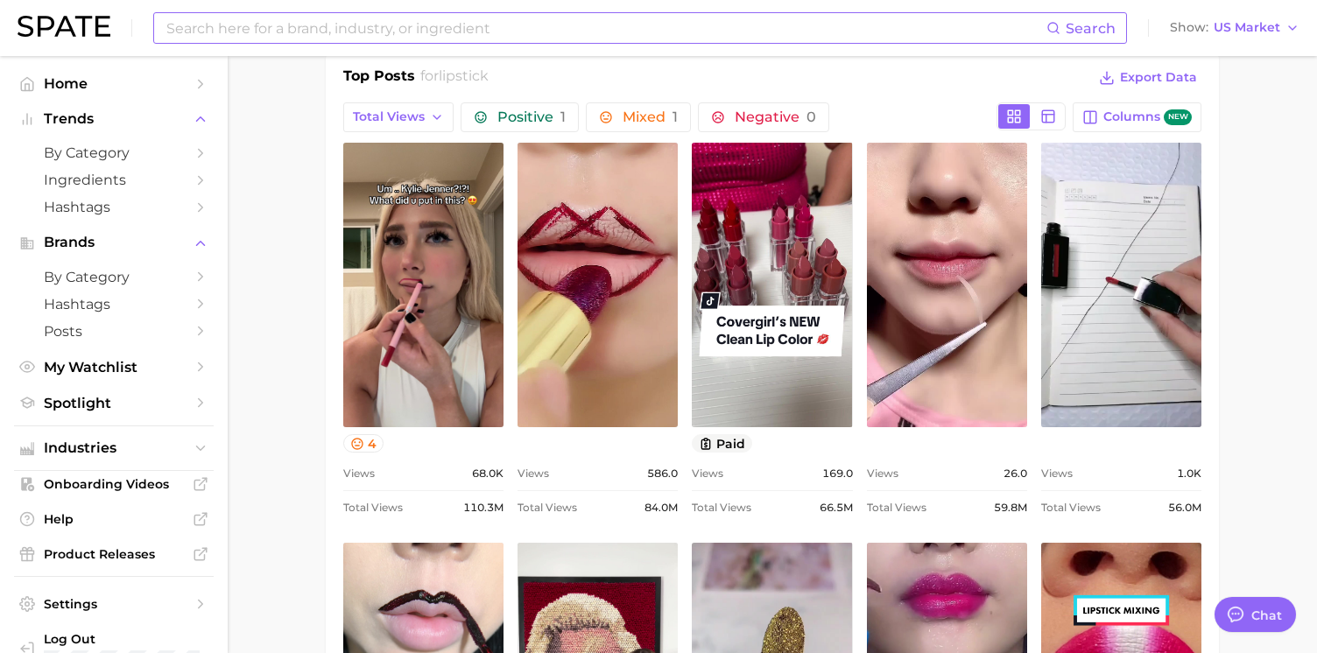
click at [399, 21] on input at bounding box center [606, 28] width 882 height 30
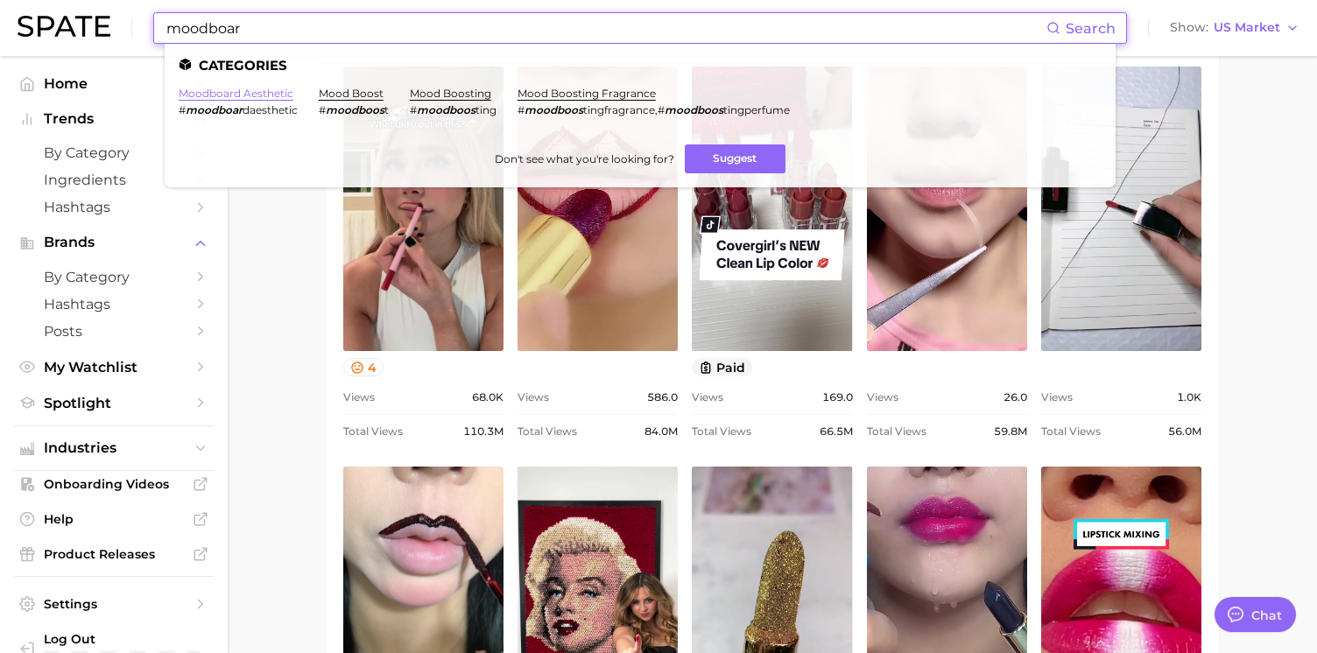
type input "moodboar"
click at [283, 96] on link "moodboard aesthetic" at bounding box center [236, 93] width 115 height 13
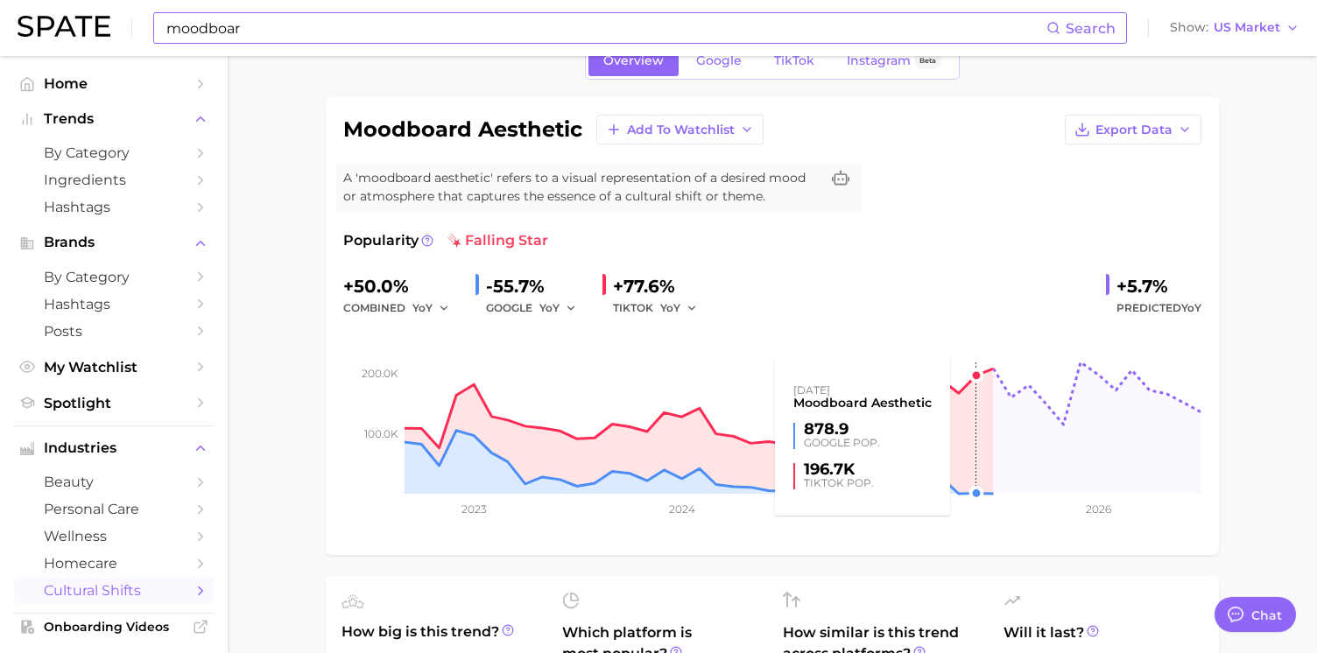
scroll to position [82, 0]
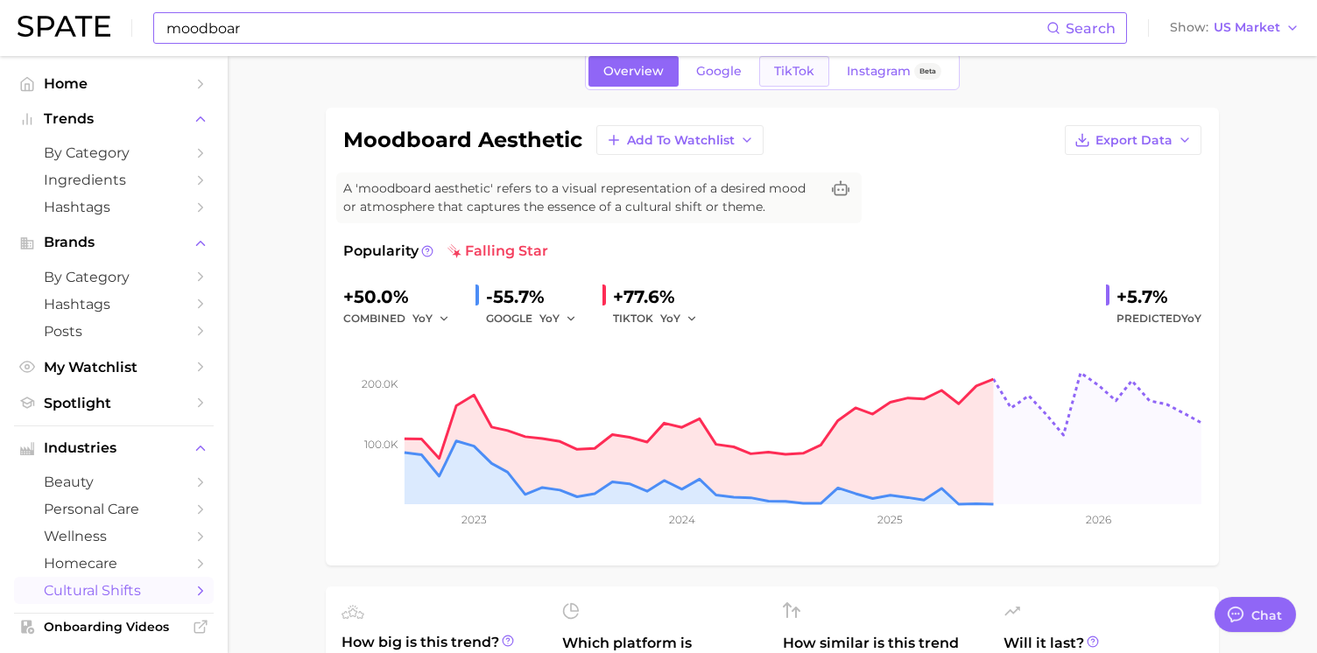
click at [787, 74] on span "TikTok" at bounding box center [794, 71] width 40 height 15
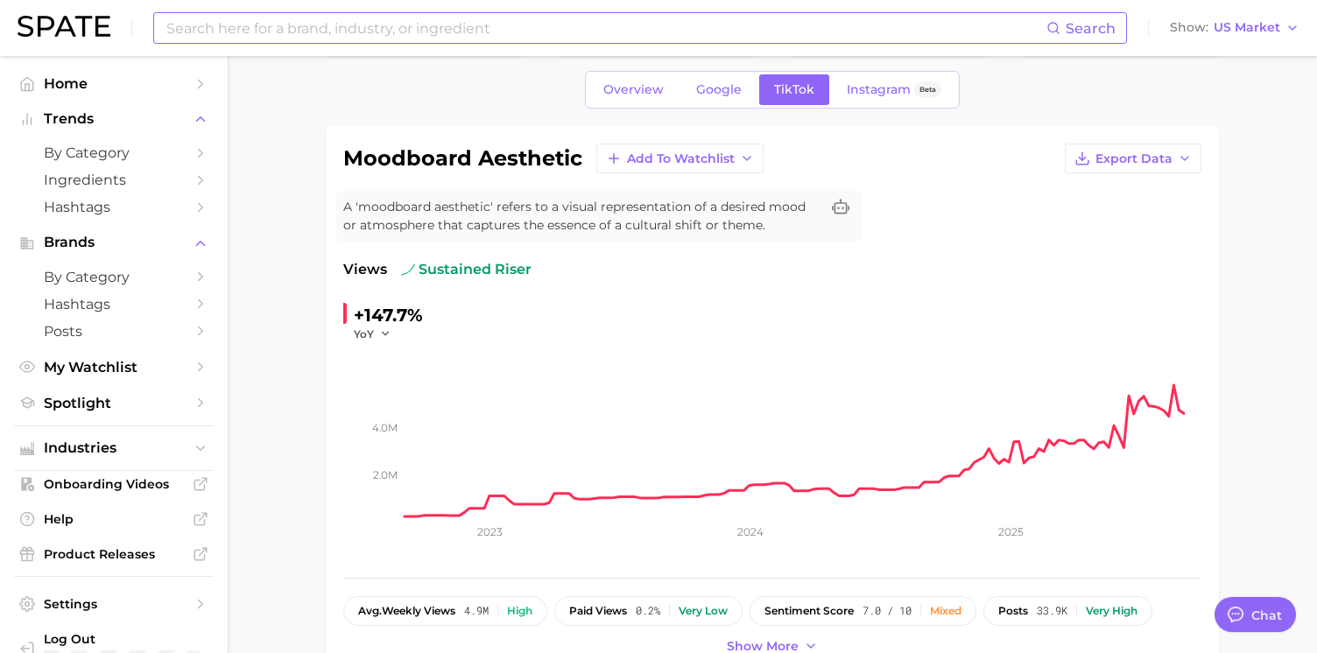
scroll to position [71, 0]
